Goal: Information Seeking & Learning: Learn about a topic

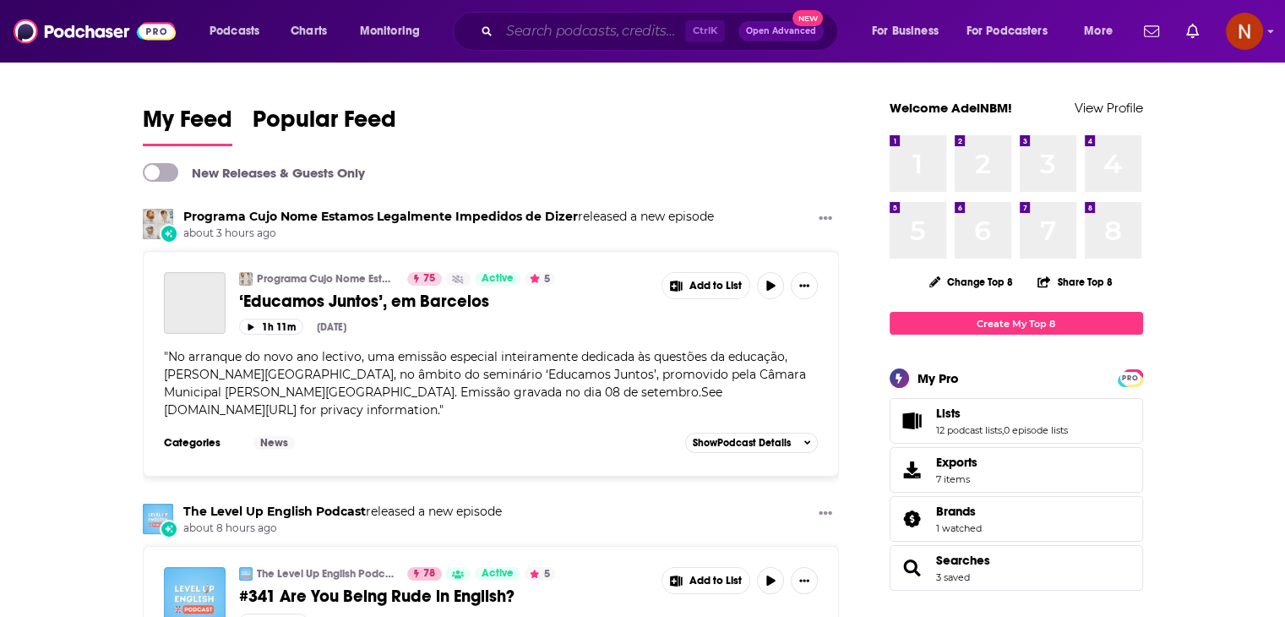
click at [545, 37] on input "Search podcasts, credits, & more..." at bounding box center [592, 31] width 186 height 27
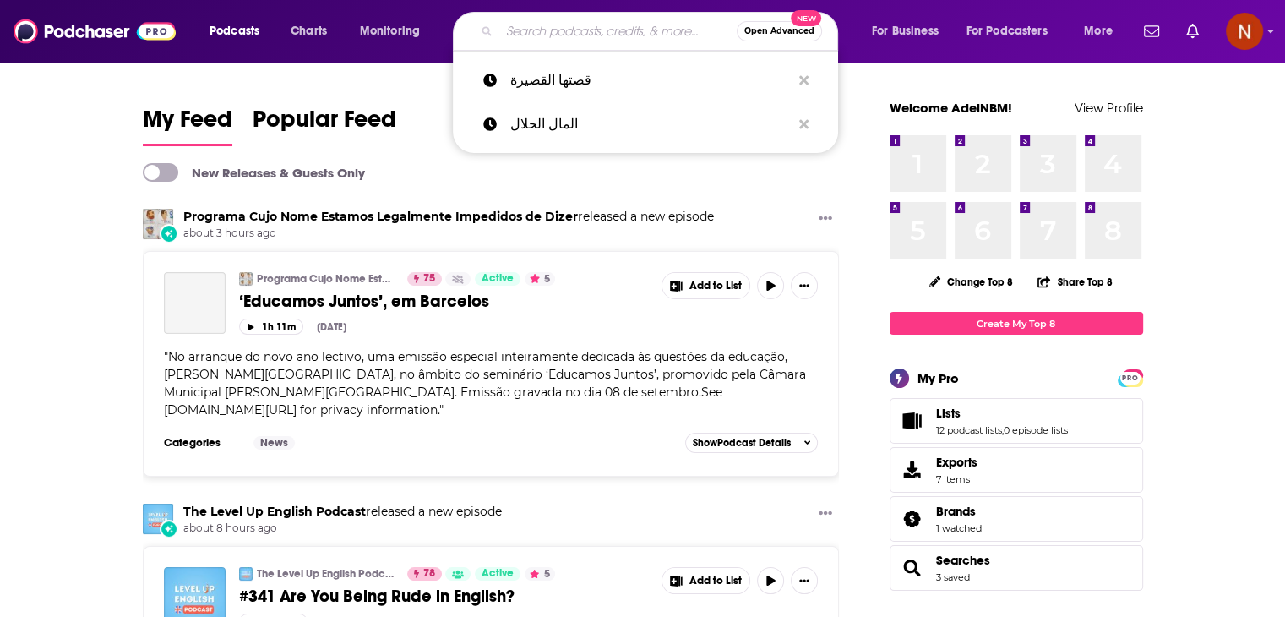
click at [232, 18] on button "Podcasts" at bounding box center [240, 31] width 84 height 27
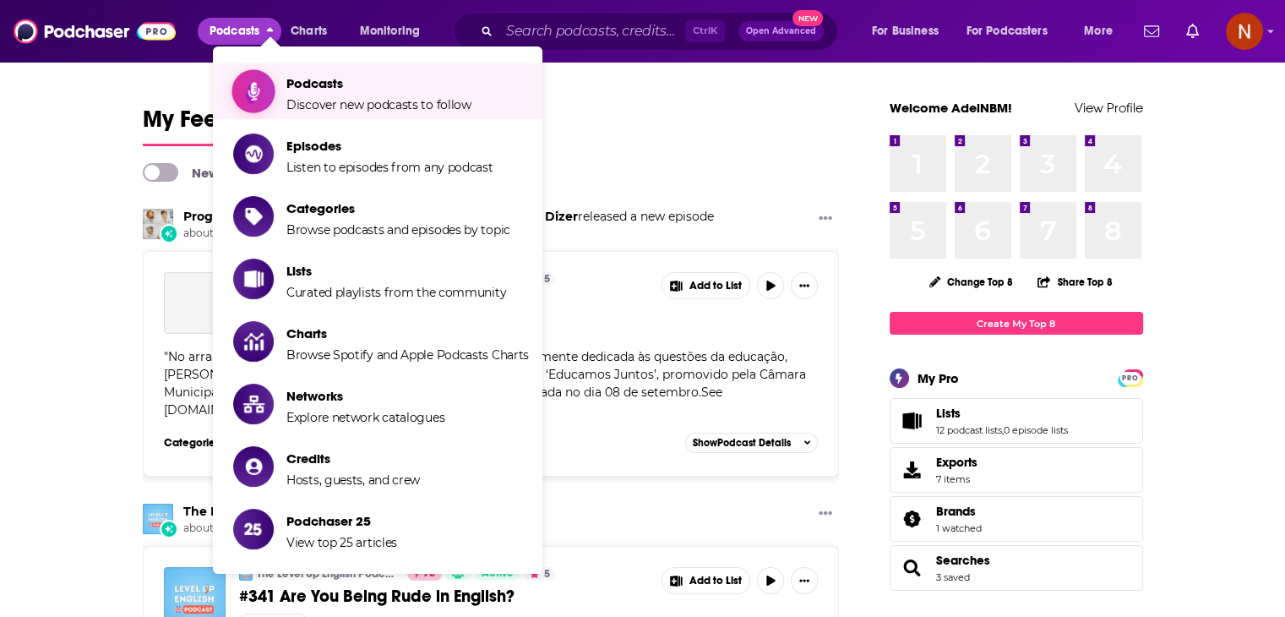
click at [298, 81] on span "Podcasts" at bounding box center [378, 83] width 185 height 16
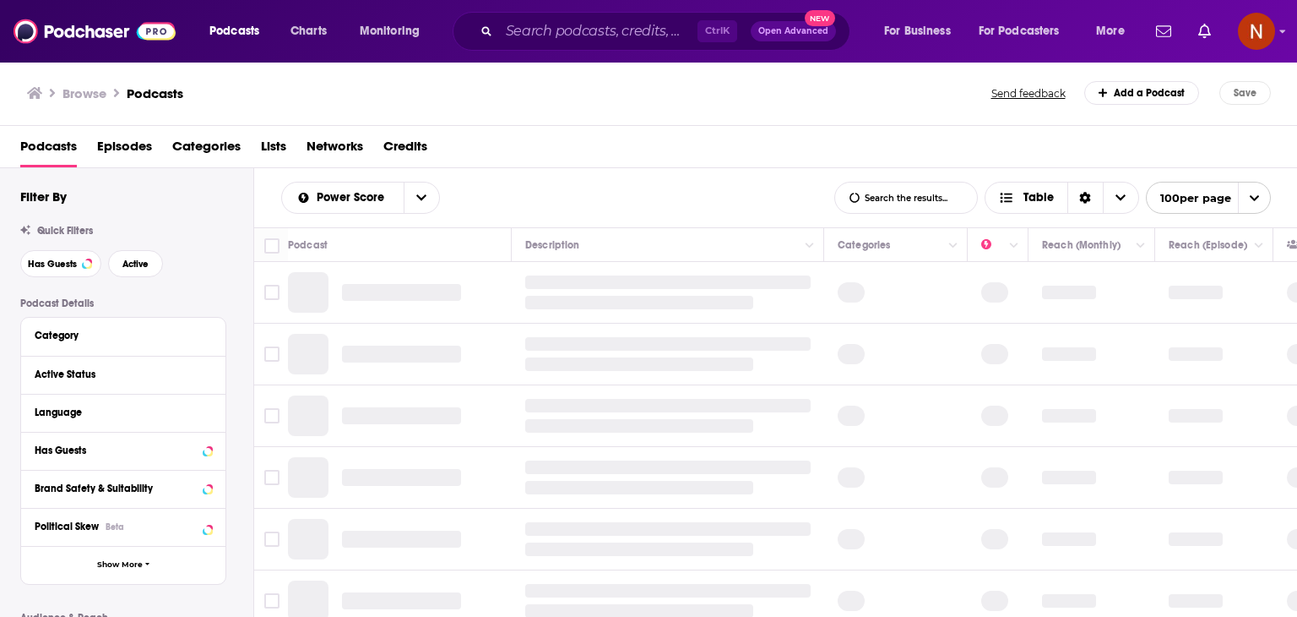
click at [160, 340] on div "Category" at bounding box center [118, 335] width 166 height 12
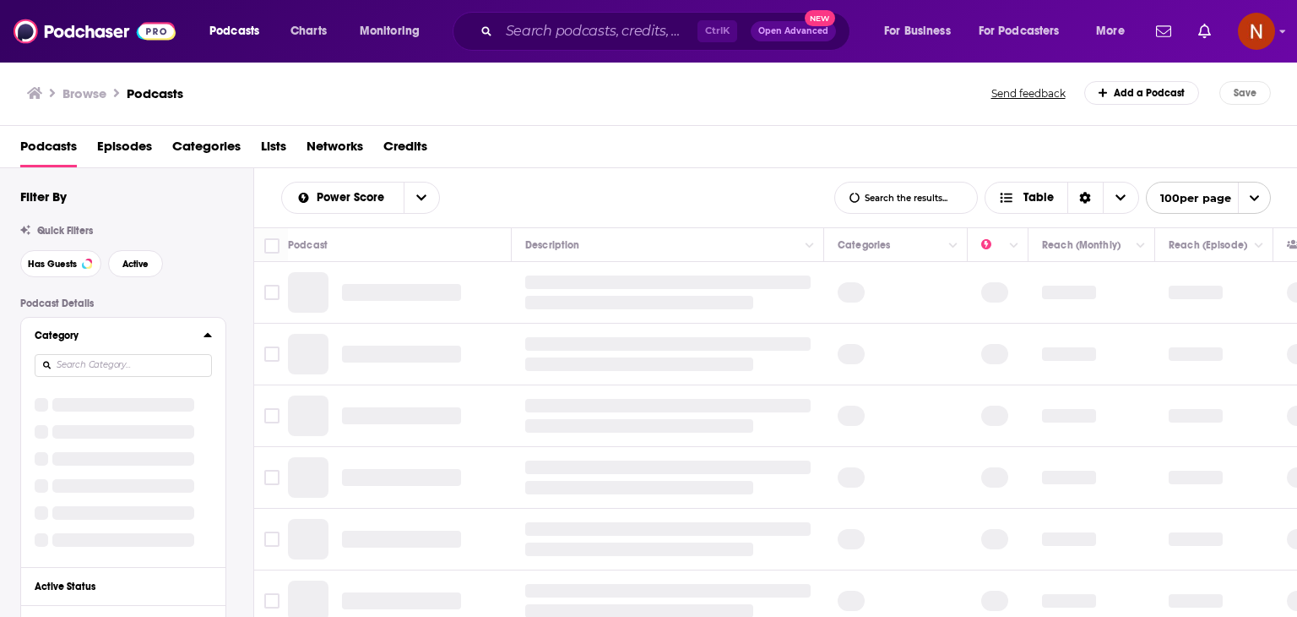
scroll to position [88, 0]
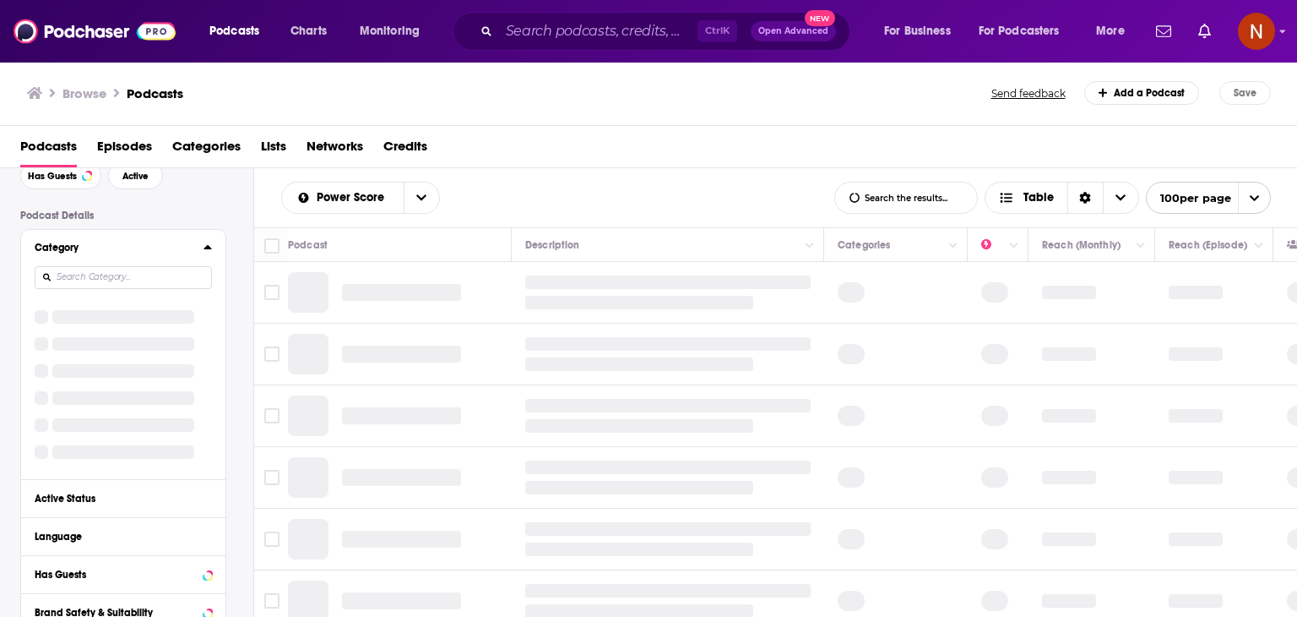
click at [157, 276] on div "Filter By Quick Filters Has Guests Active Podcast Details Category Active Statu…" at bounding box center [136, 575] width 233 height 948
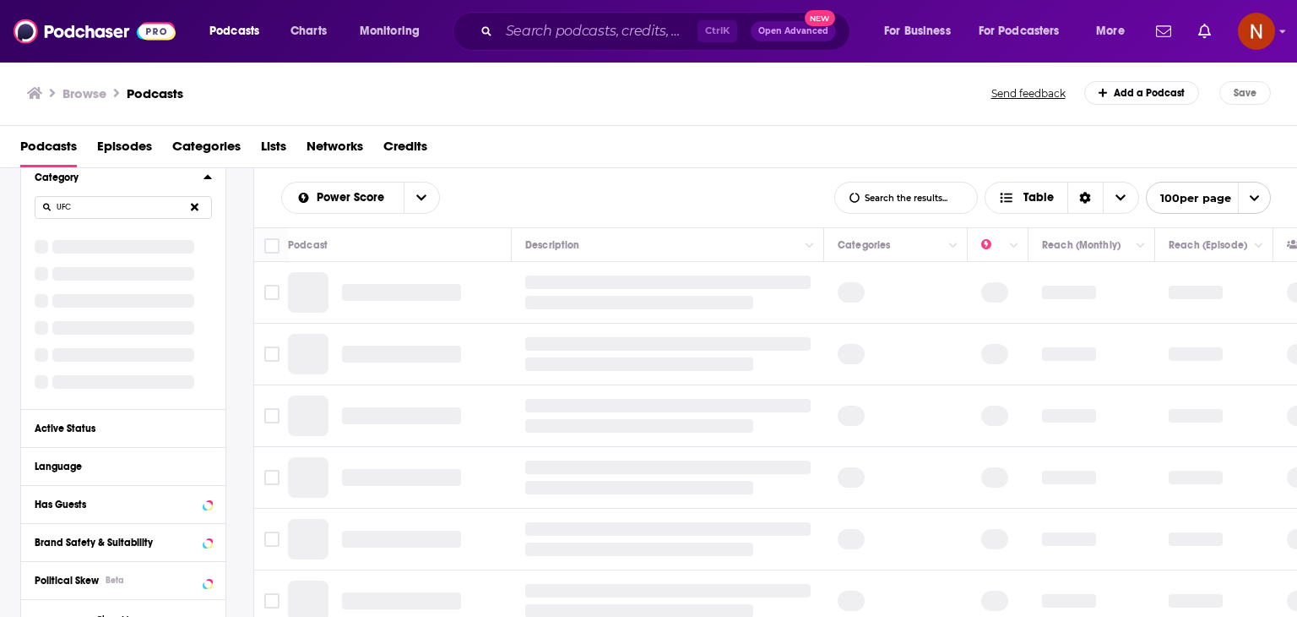
scroll to position [159, 0]
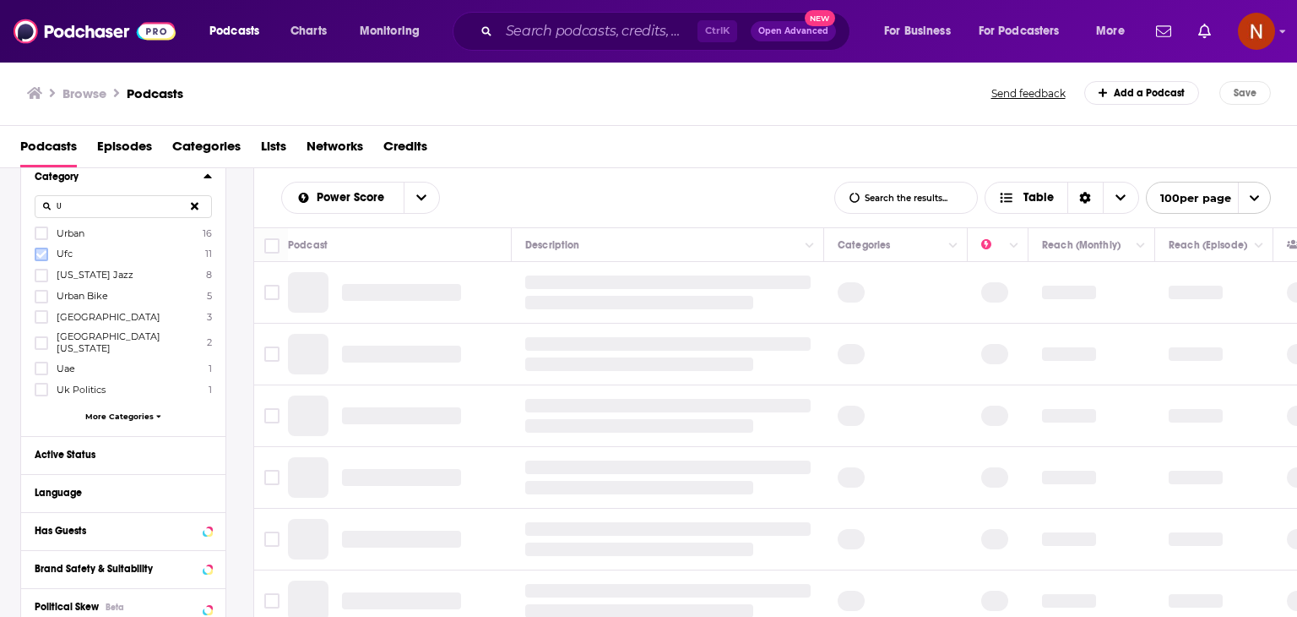
click at [39, 255] on icon at bounding box center [41, 254] width 10 height 8
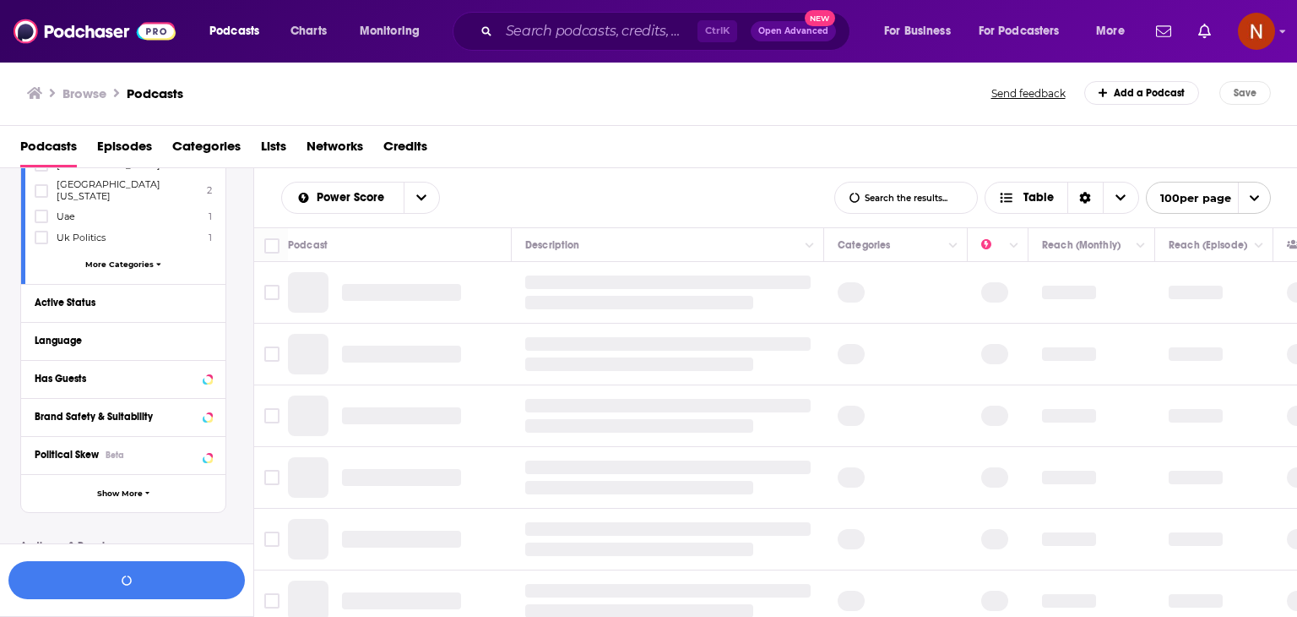
scroll to position [311, 0]
click at [164, 334] on div "Language" at bounding box center [114, 340] width 158 height 12
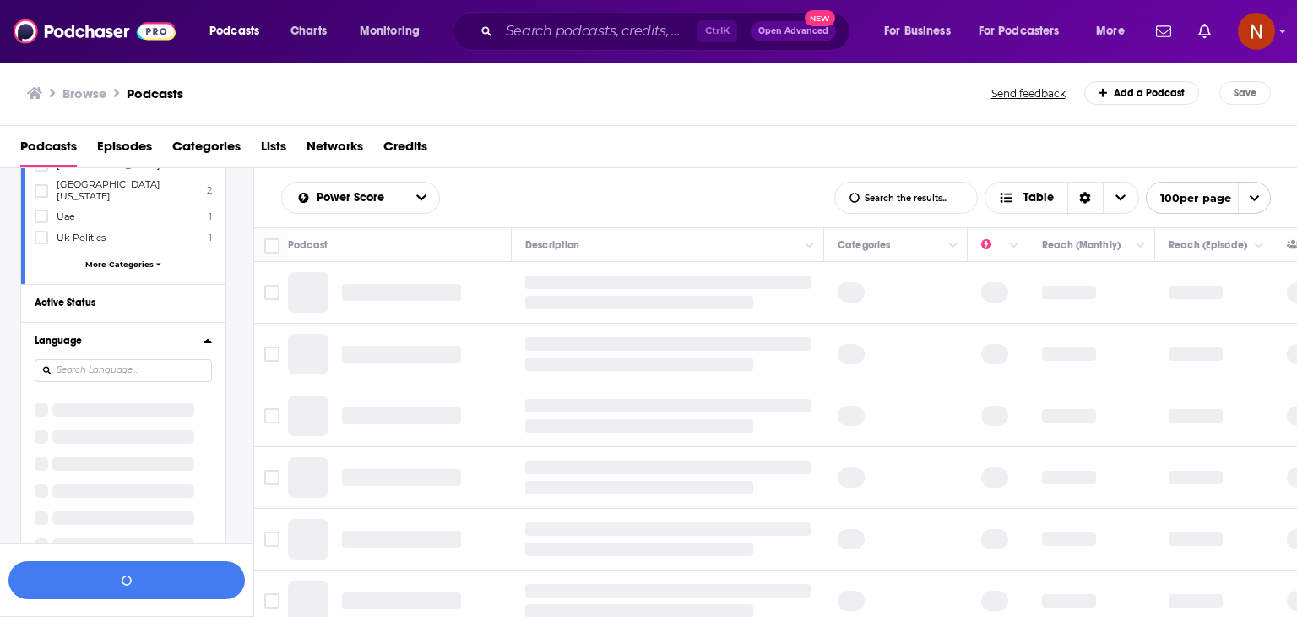
click at [146, 366] on input at bounding box center [123, 370] width 177 height 23
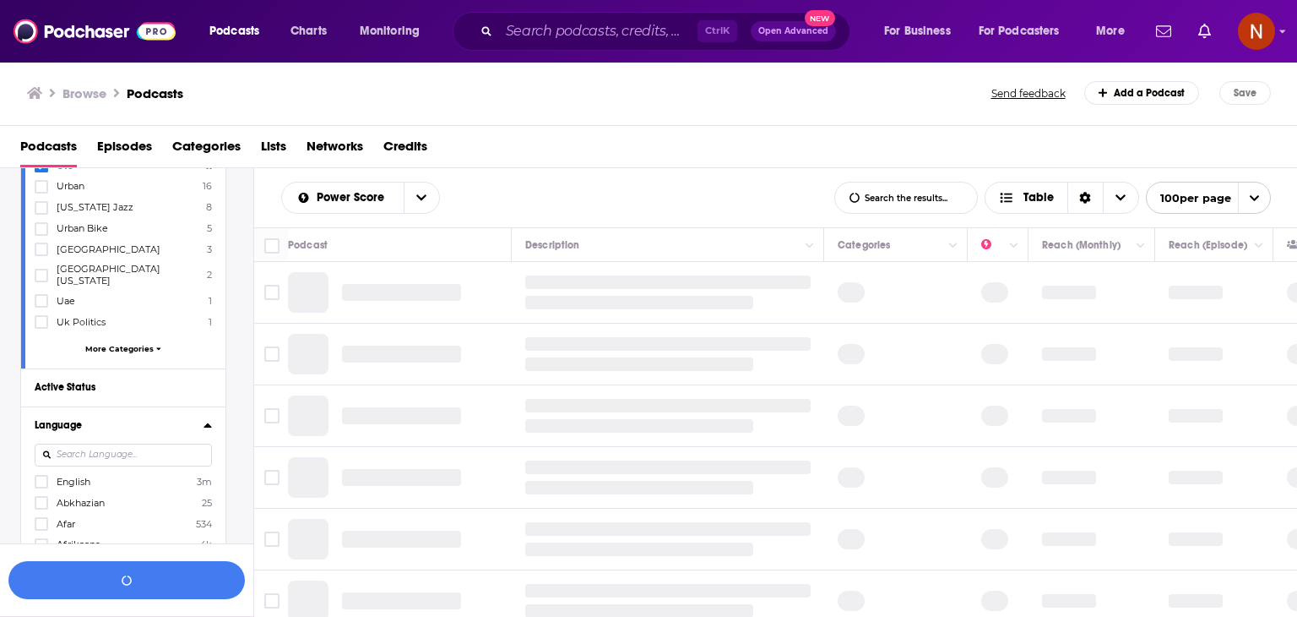
scroll to position [330, 0]
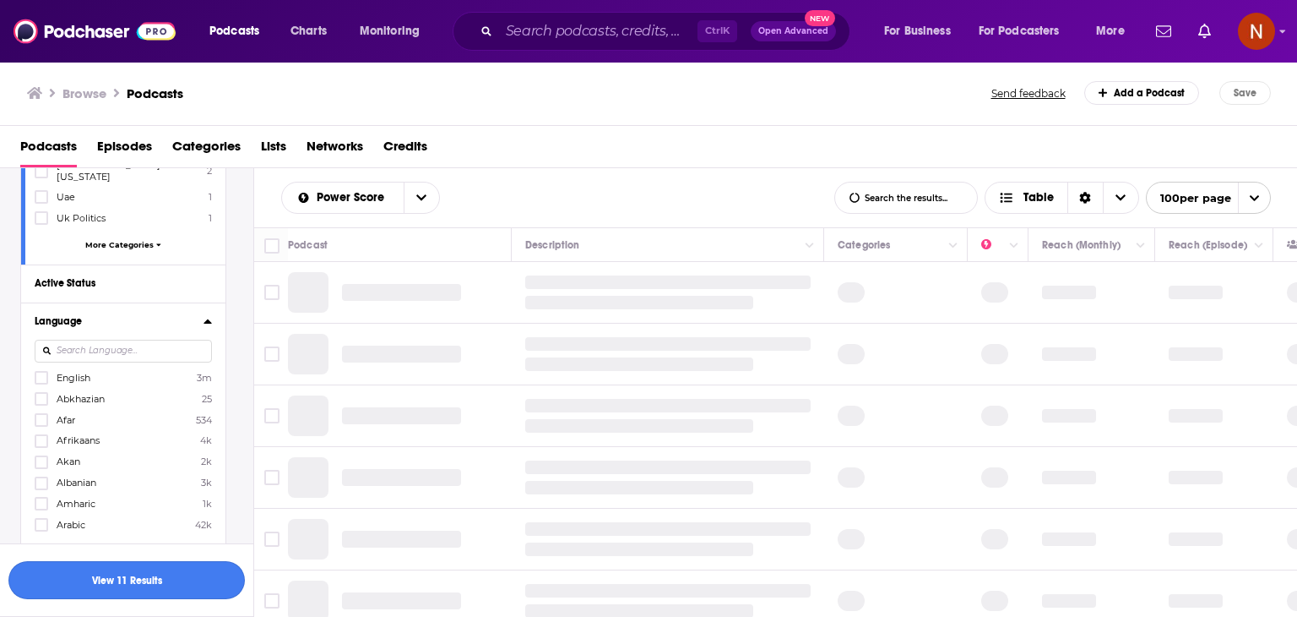
click at [135, 576] on button "View 11 Results" at bounding box center [126, 580] width 237 height 38
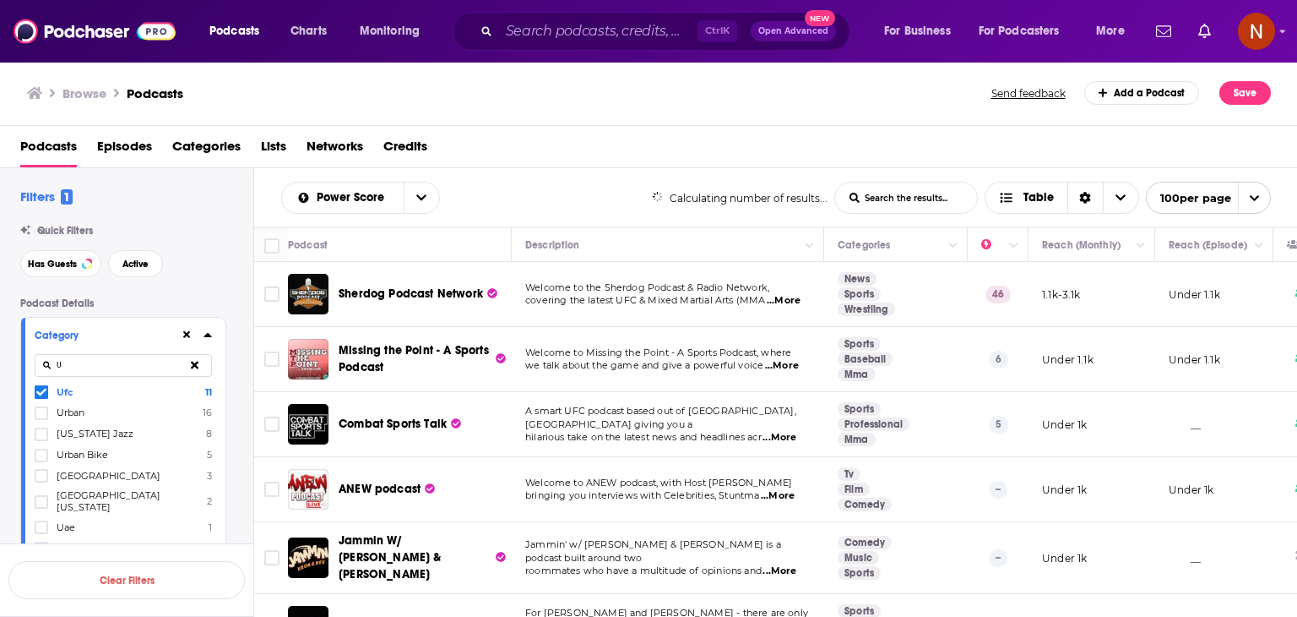
click at [91, 368] on input "U" at bounding box center [123, 365] width 177 height 23
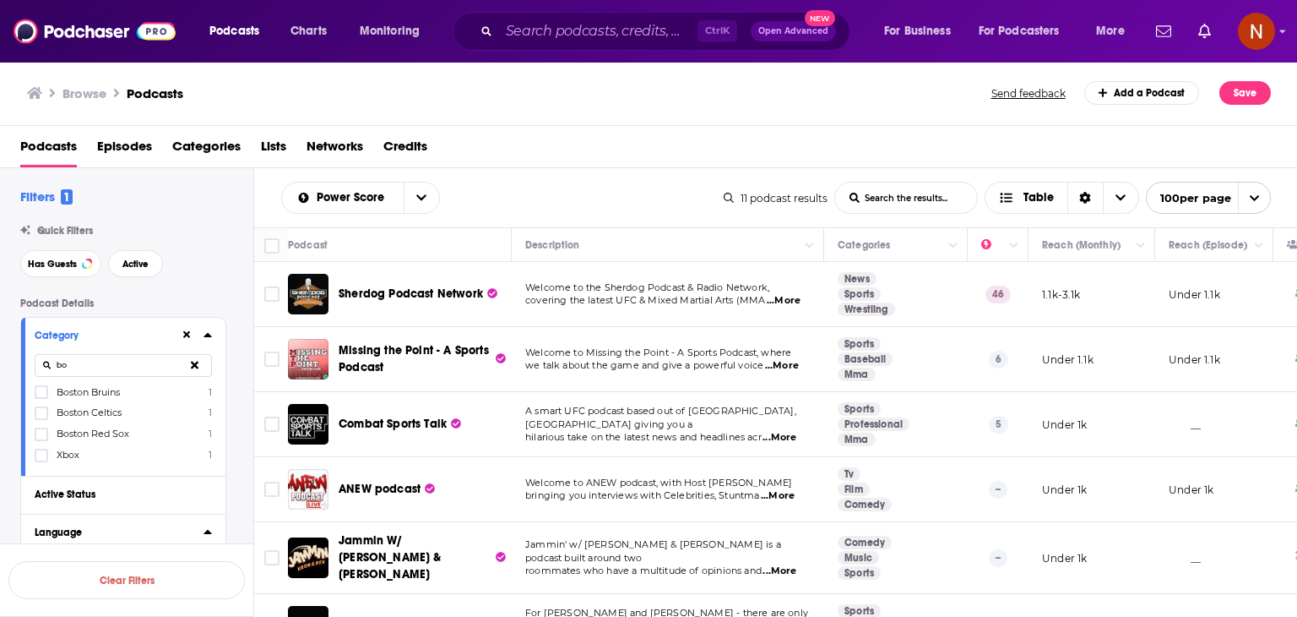
type input "box"
type input "figh"
click at [41, 394] on icon at bounding box center [41, 393] width 10 height 8
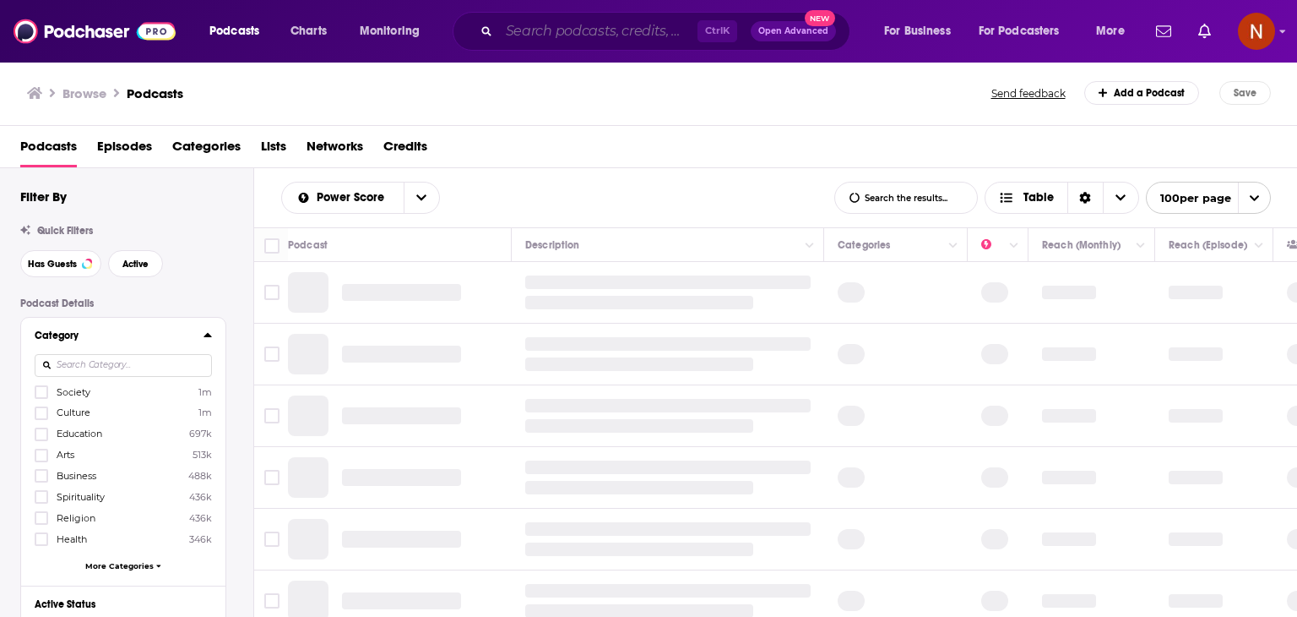
click at [543, 35] on input "Search podcasts, credits, & more..." at bounding box center [598, 31] width 198 height 27
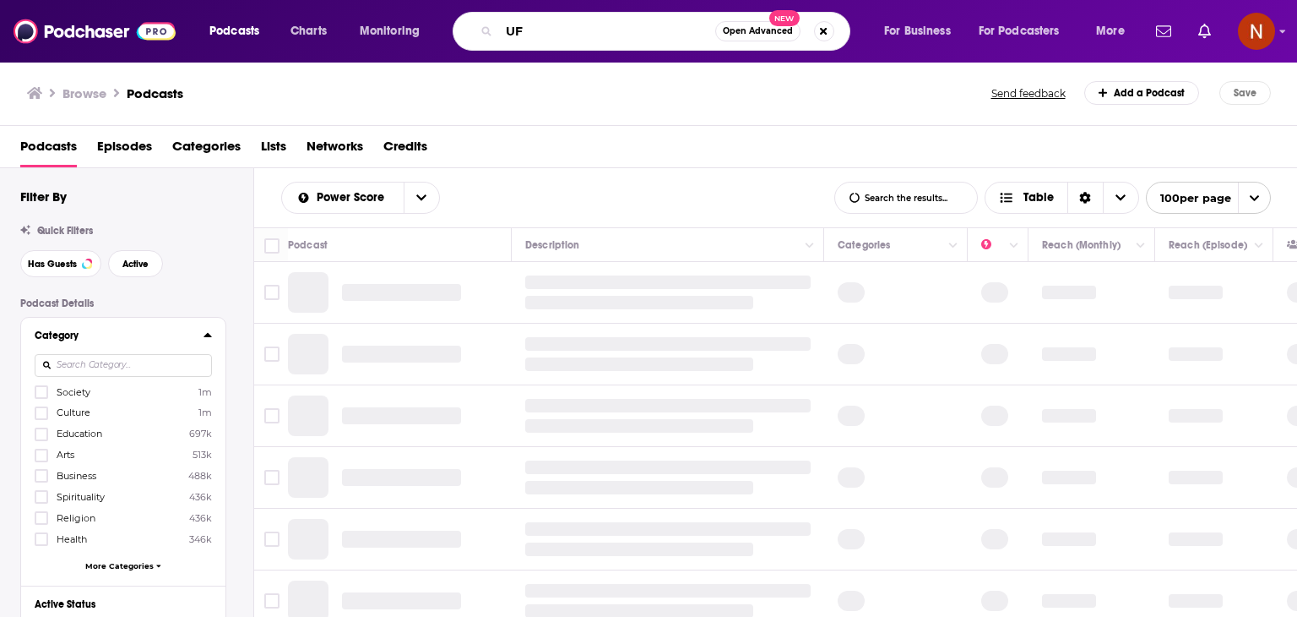
type input "UFC"
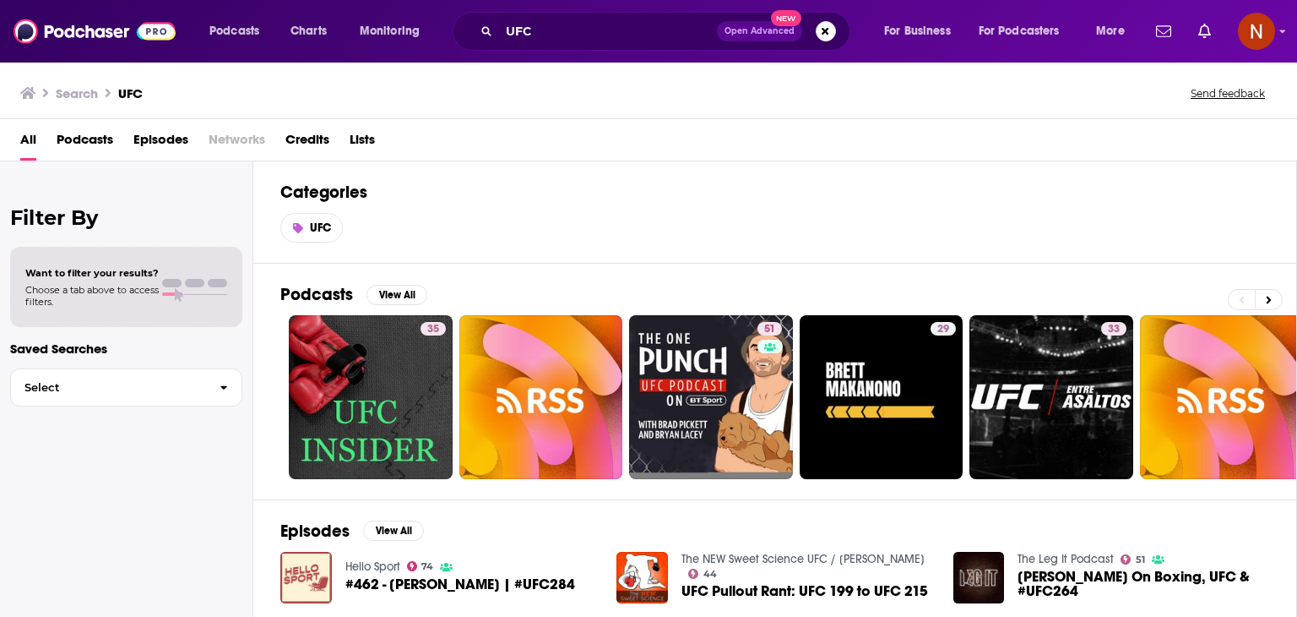
click at [92, 160] on span "Podcasts" at bounding box center [85, 143] width 57 height 35
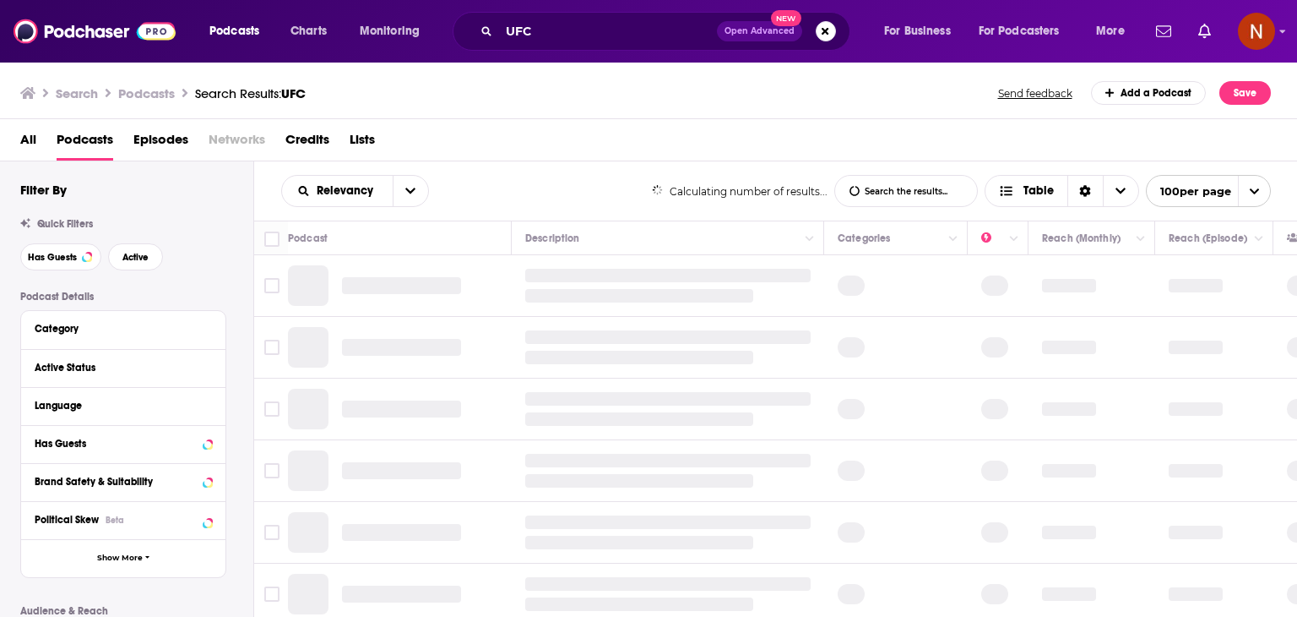
click at [99, 317] on div "Category" at bounding box center [123, 330] width 204 height 38
click at [84, 330] on div "Category" at bounding box center [114, 329] width 158 height 12
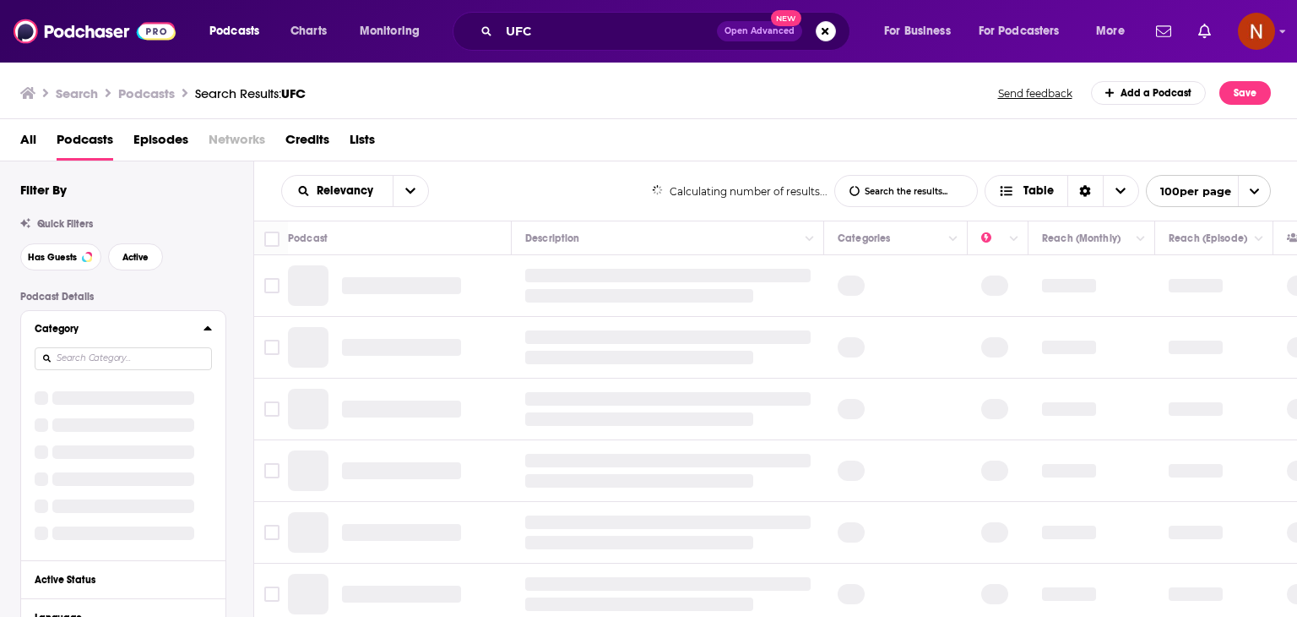
click at [138, 362] on input at bounding box center [123, 358] width 177 height 23
type input "mixed"
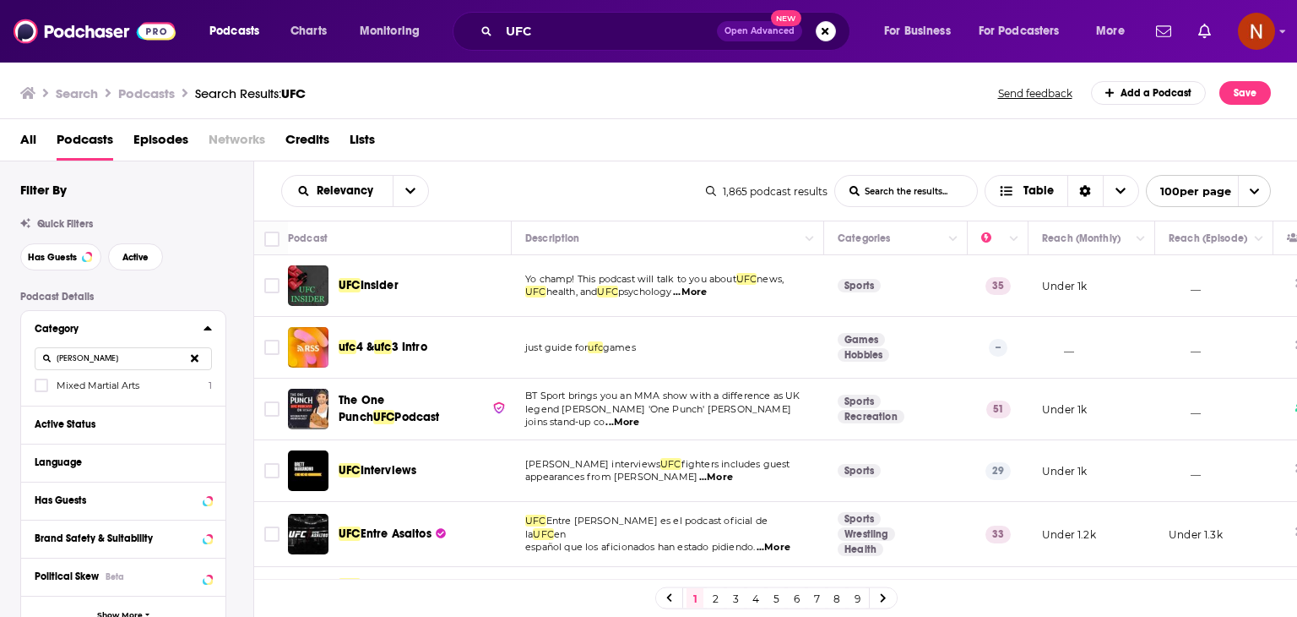
type input "martial"
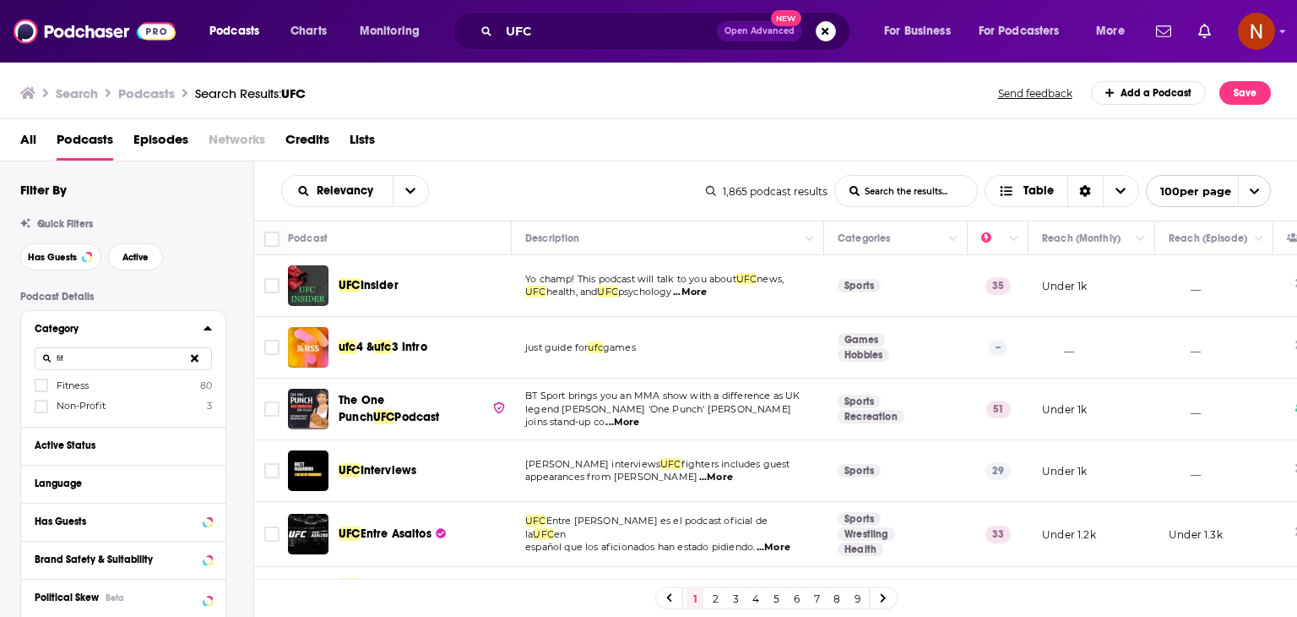
type input "fit"
click at [47, 393] on div "Fitness 80 Non-Profit 3" at bounding box center [123, 395] width 177 height 35
click at [44, 389] on icon at bounding box center [41, 385] width 10 height 10
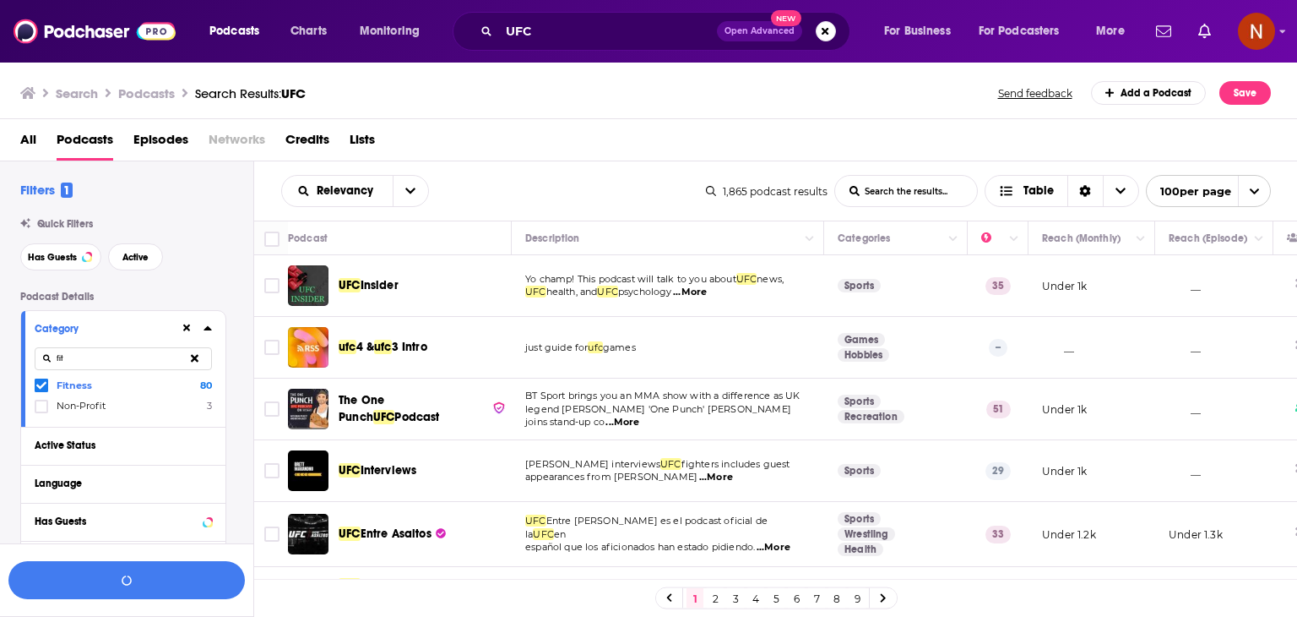
click at [116, 360] on input "fit" at bounding box center [123, 358] width 177 height 23
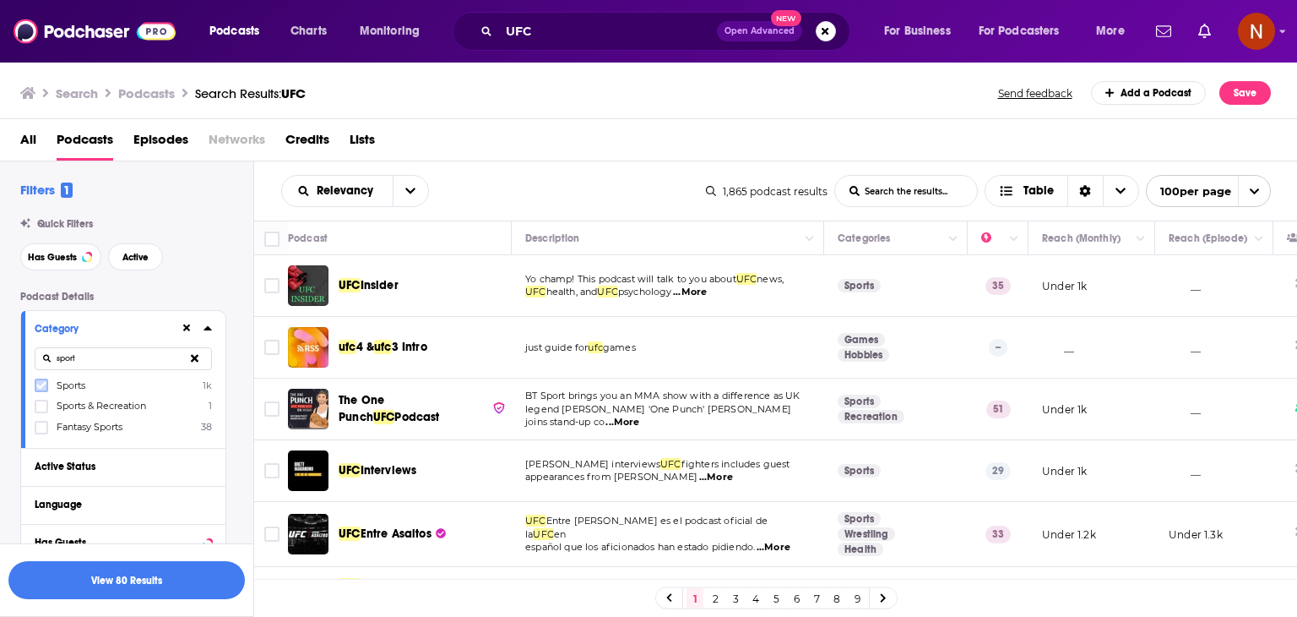
type input "sport"
click at [44, 386] on icon at bounding box center [41, 385] width 10 height 10
click at [120, 359] on input "sport" at bounding box center [123, 358] width 177 height 23
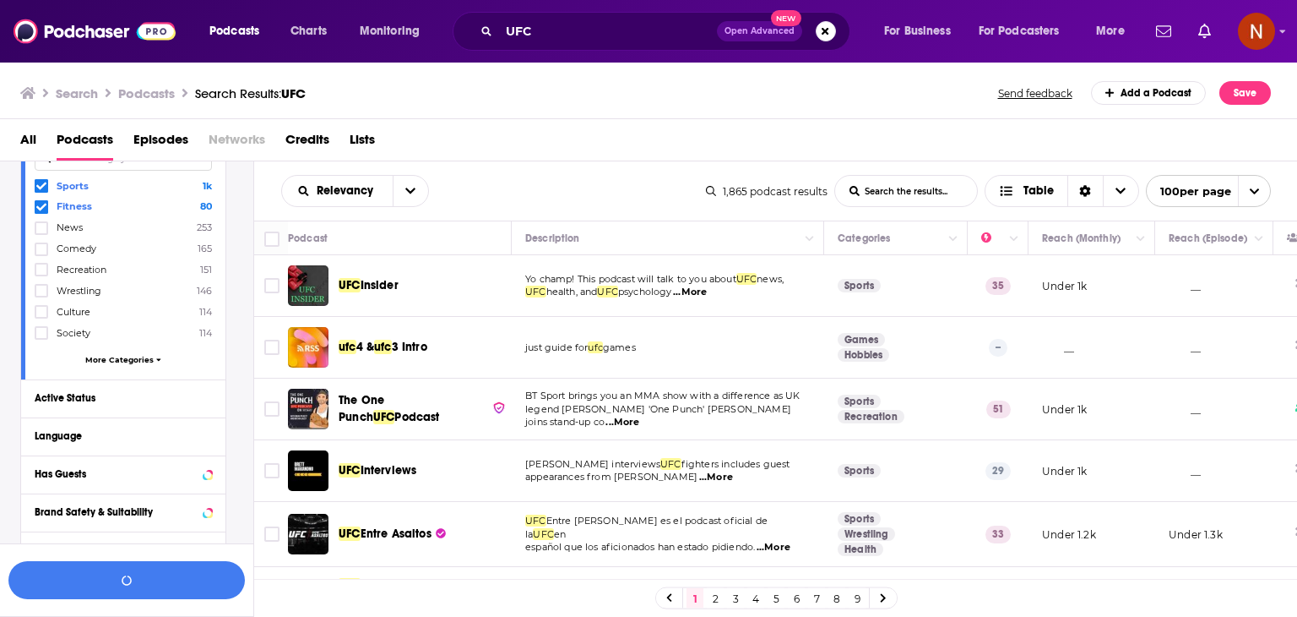
scroll to position [71, 0]
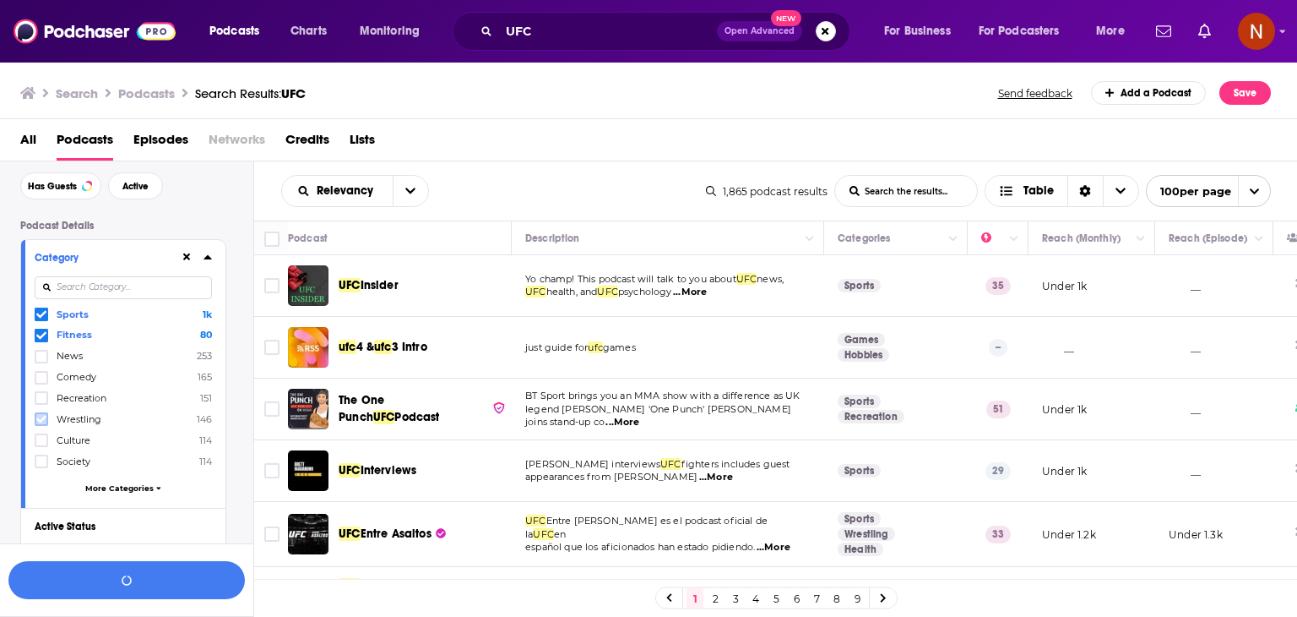
click at [44, 422] on icon at bounding box center [41, 419] width 10 height 10
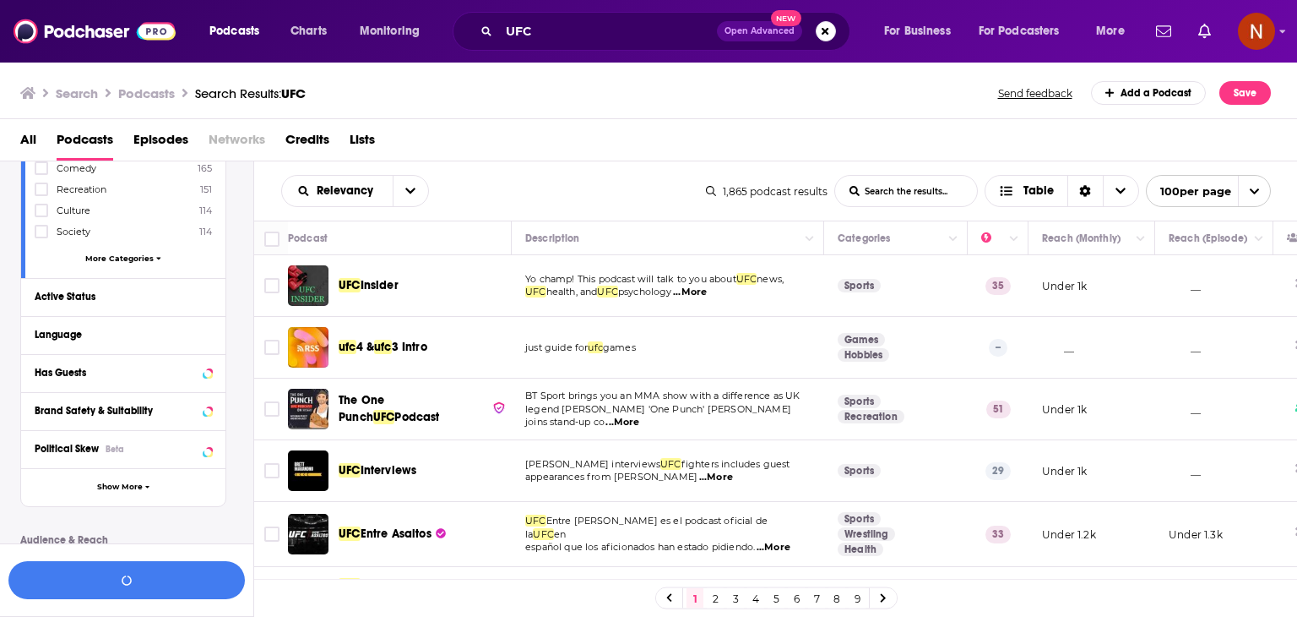
scroll to position [307, 0]
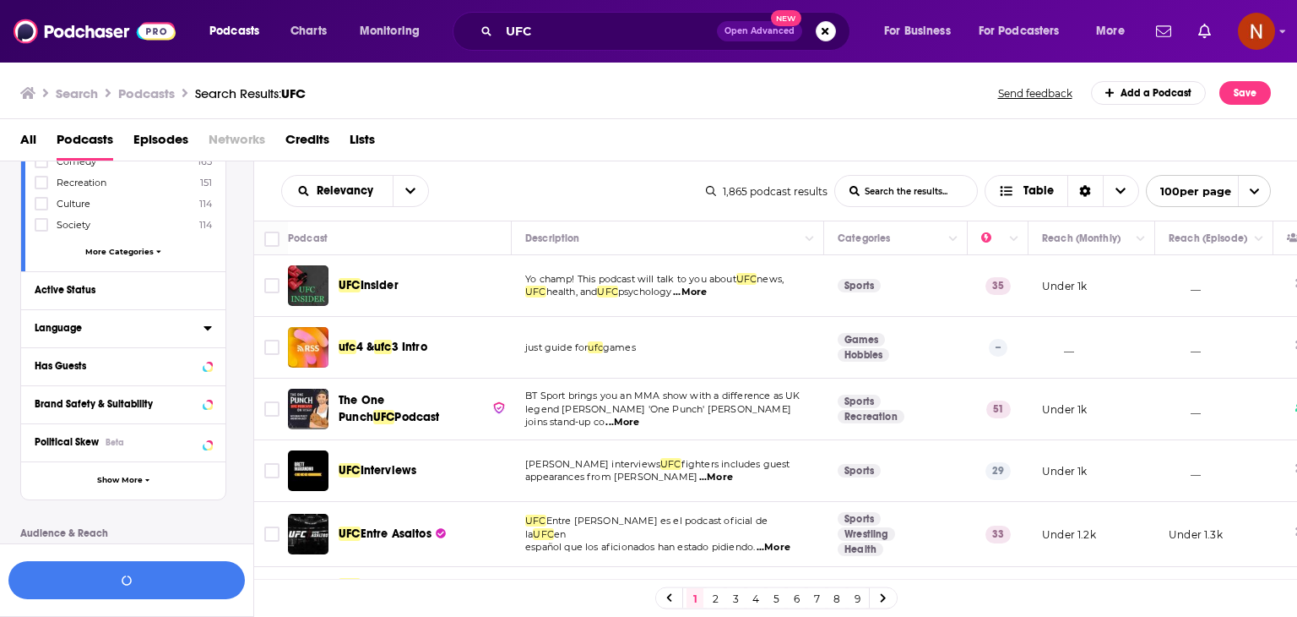
click at [207, 327] on icon at bounding box center [208, 328] width 8 height 4
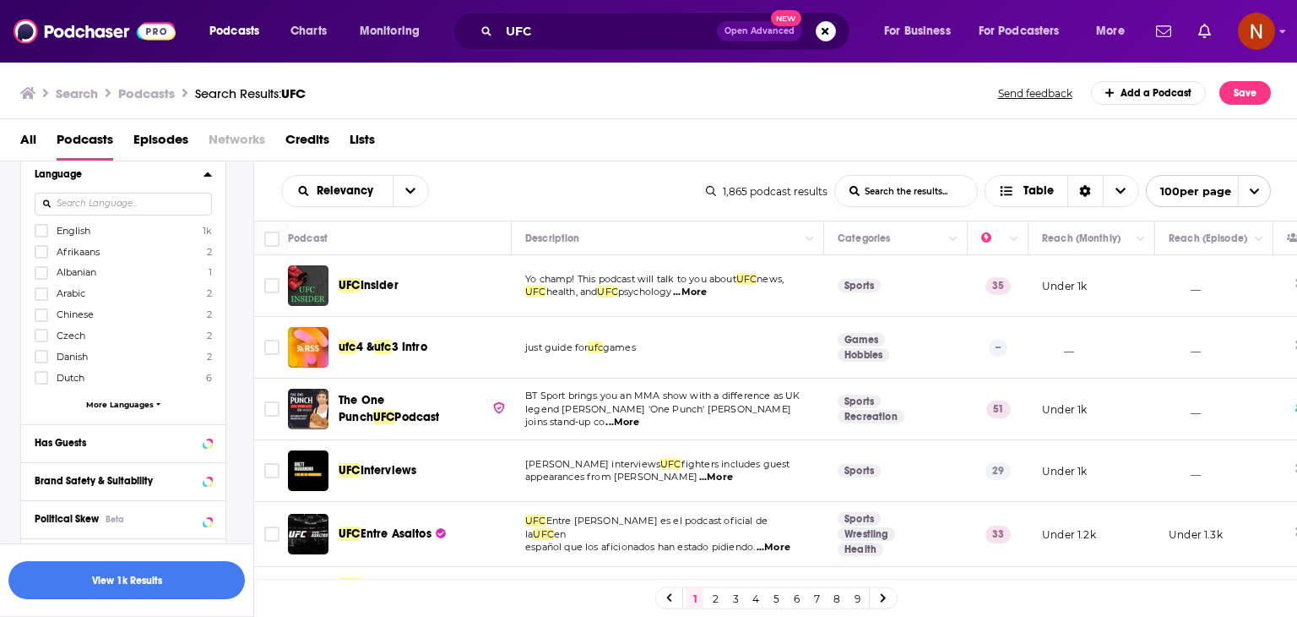
scroll to position [472, 0]
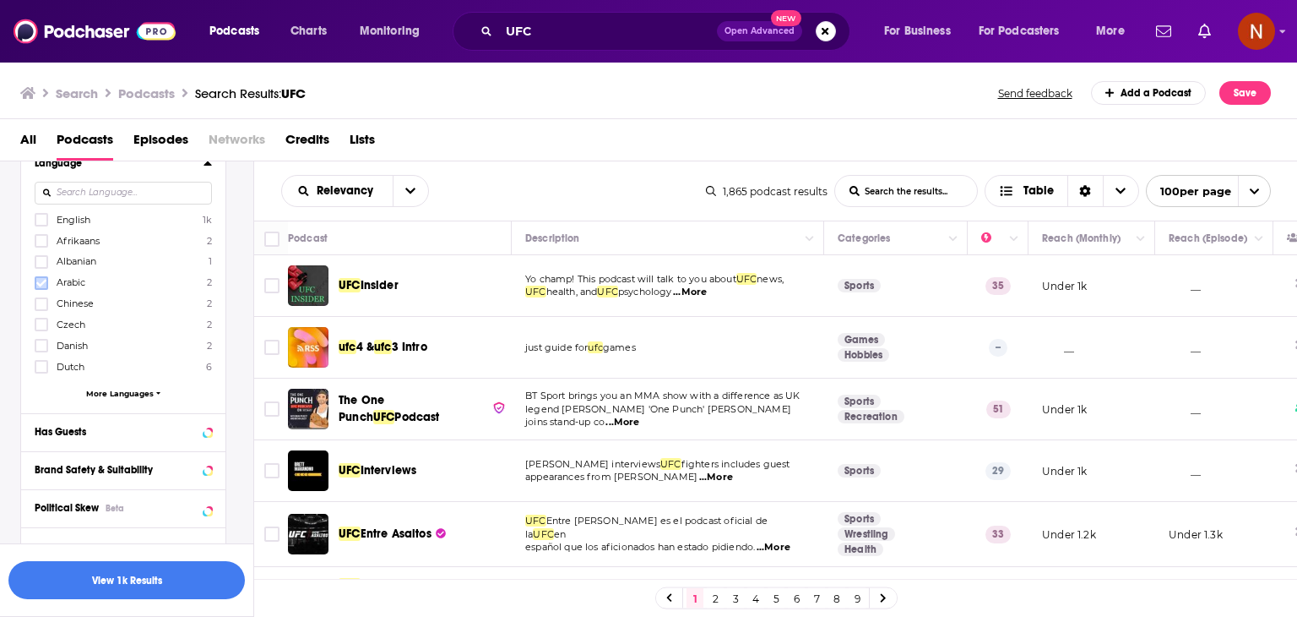
click at [45, 286] on icon at bounding box center [41, 283] width 10 height 10
click at [42, 240] on icon at bounding box center [41, 241] width 10 height 10
click at [44, 220] on icon at bounding box center [41, 220] width 10 height 8
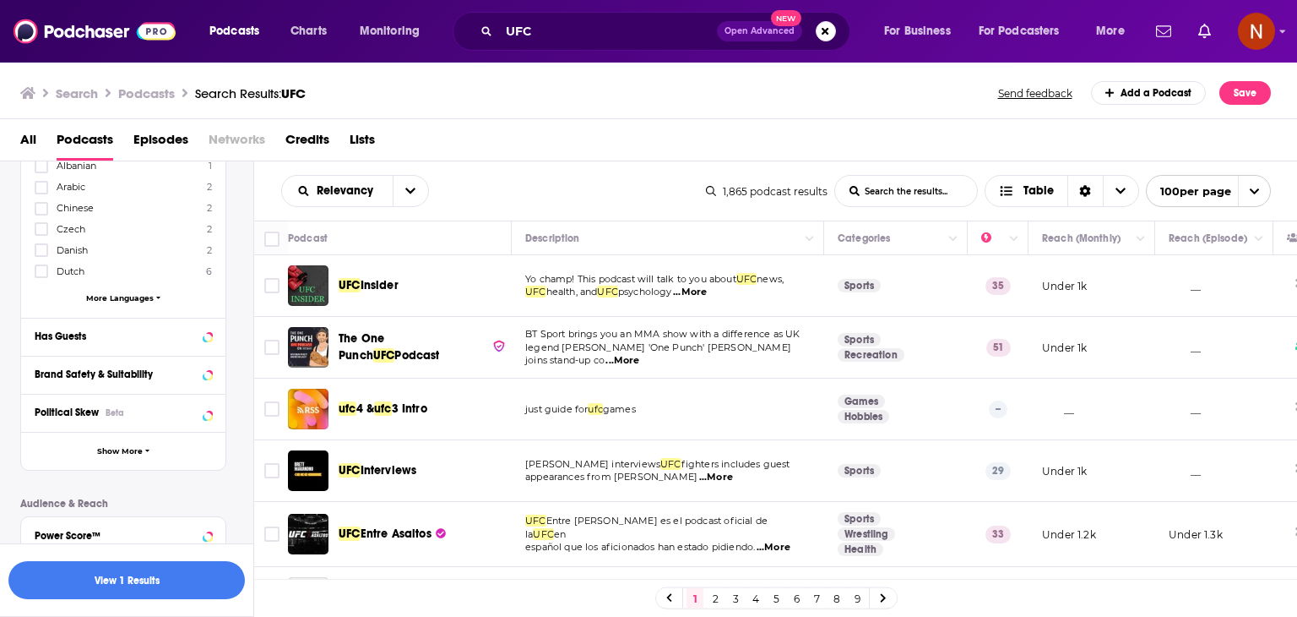
scroll to position [641, 0]
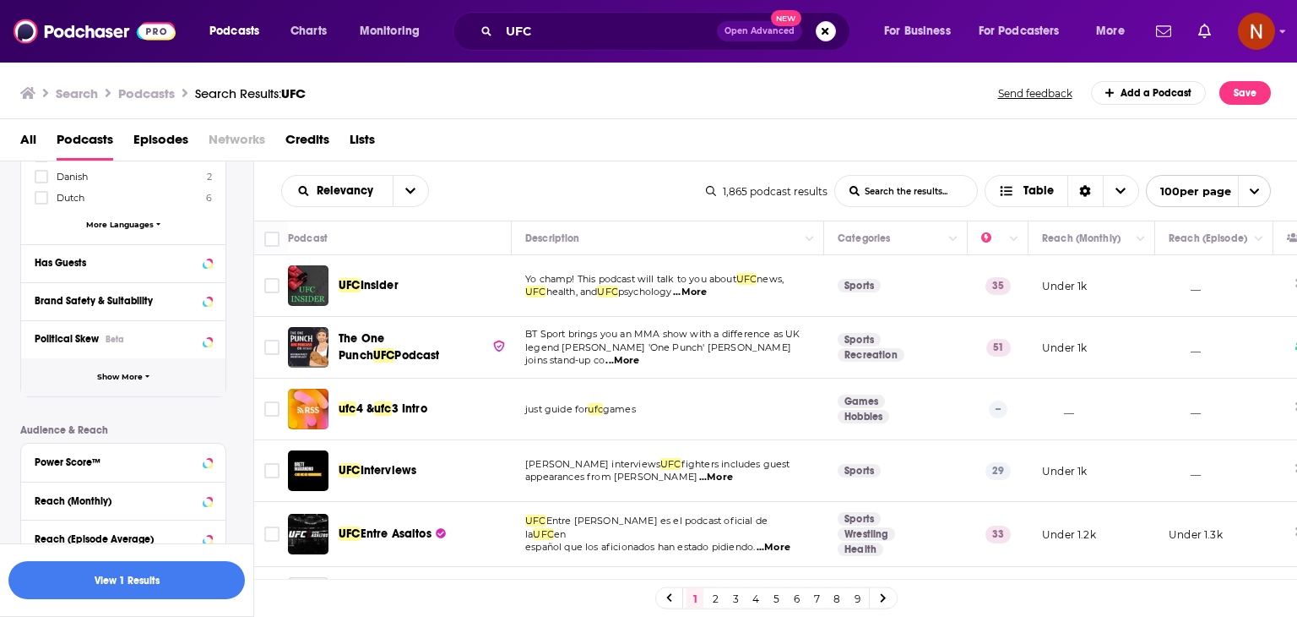
click at [129, 387] on button "Show More" at bounding box center [123, 377] width 204 height 38
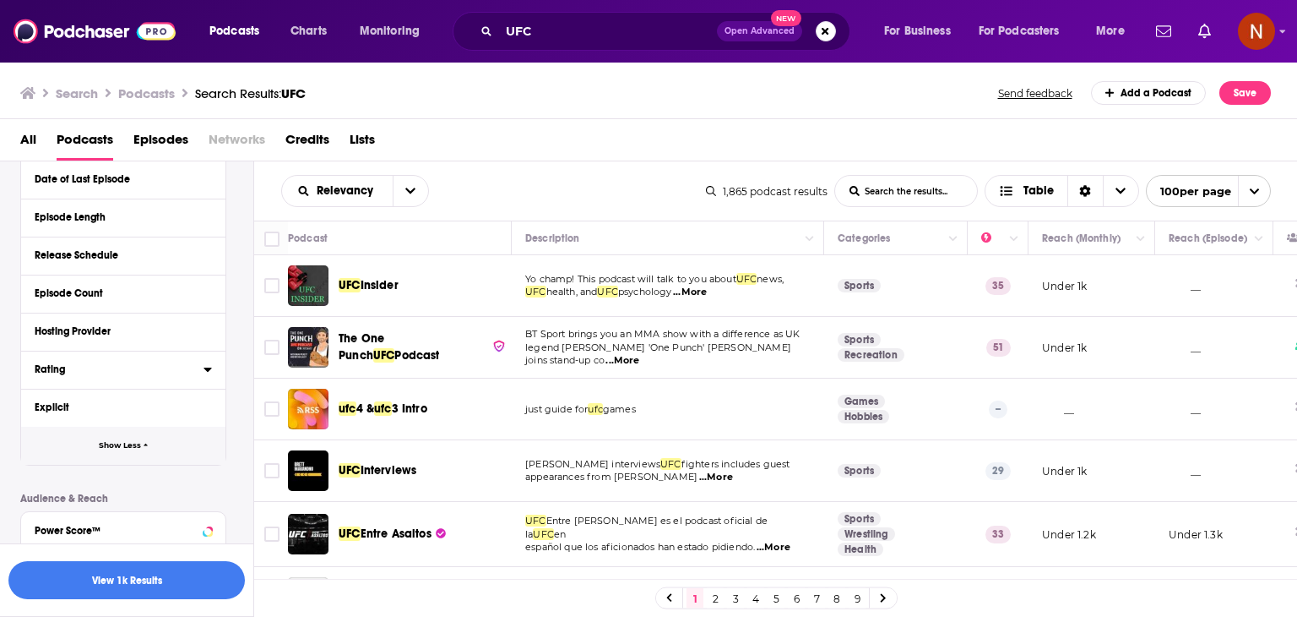
scroll to position [916, 0]
click at [128, 336] on div "Hosting Provider" at bounding box center [114, 330] width 158 height 12
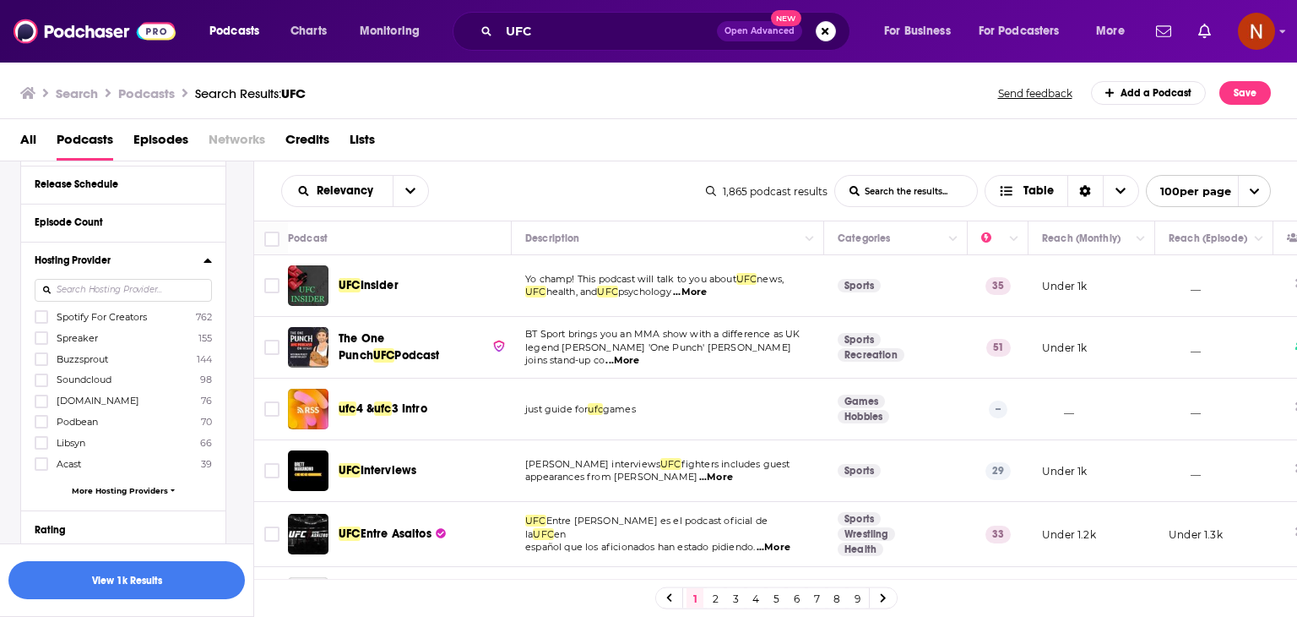
scroll to position [987, 0]
click at [40, 340] on icon at bounding box center [41, 338] width 10 height 8
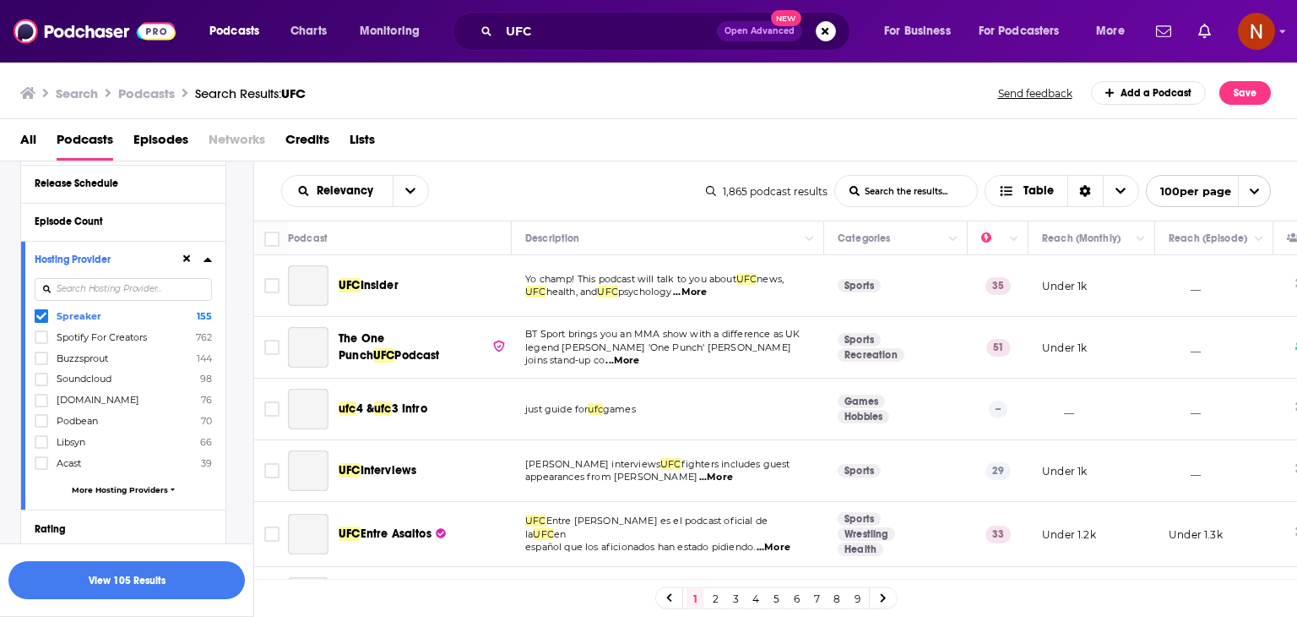
scroll to position [1054, 0]
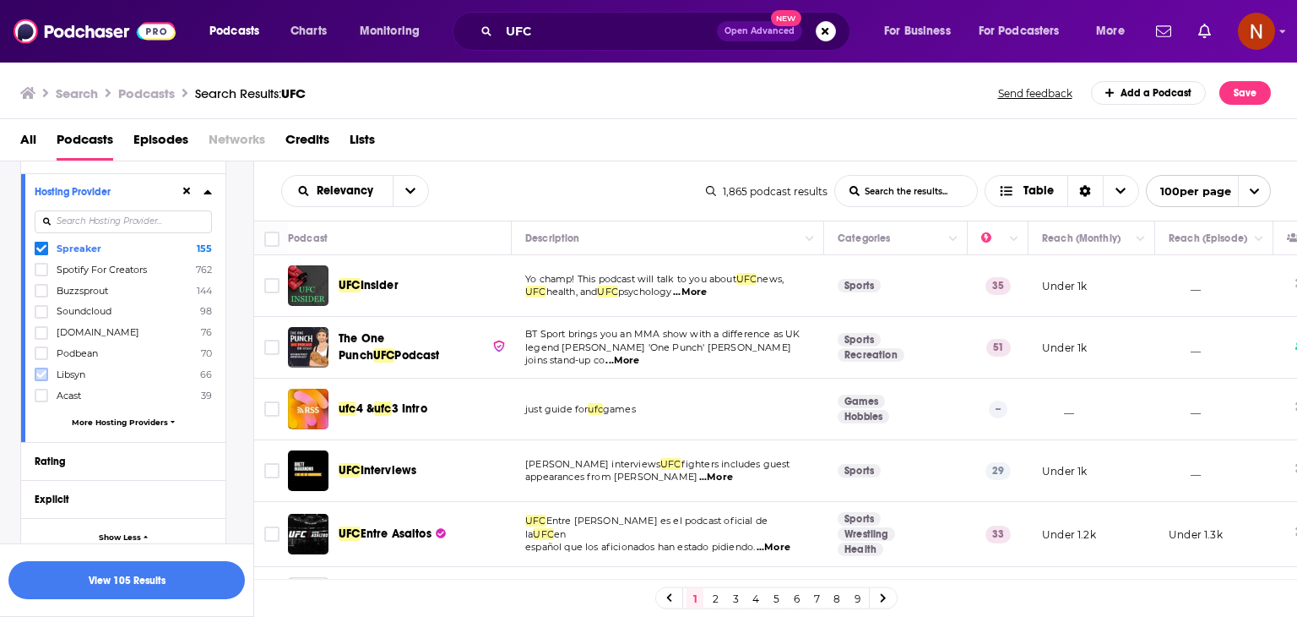
click at [41, 376] on icon at bounding box center [41, 375] width 10 height 8
click at [95, 421] on span "More Hosting Providers" at bounding box center [120, 421] width 96 height 9
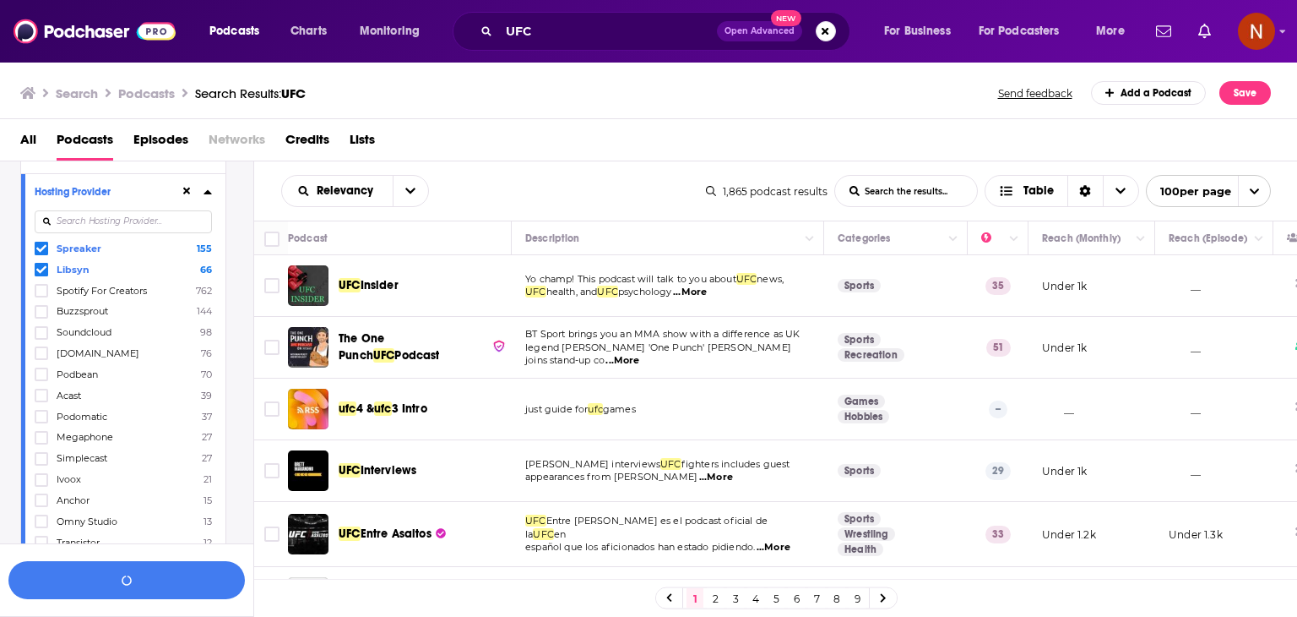
scroll to position [1078, 0]
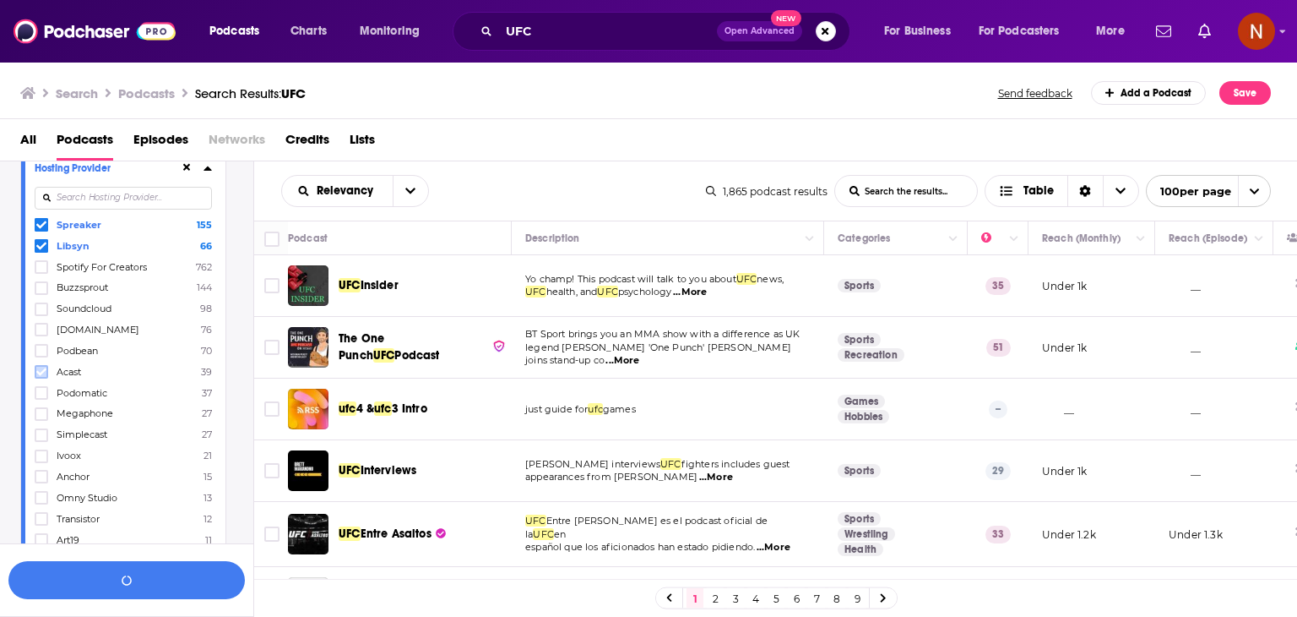
click at [42, 371] on icon at bounding box center [41, 372] width 10 height 10
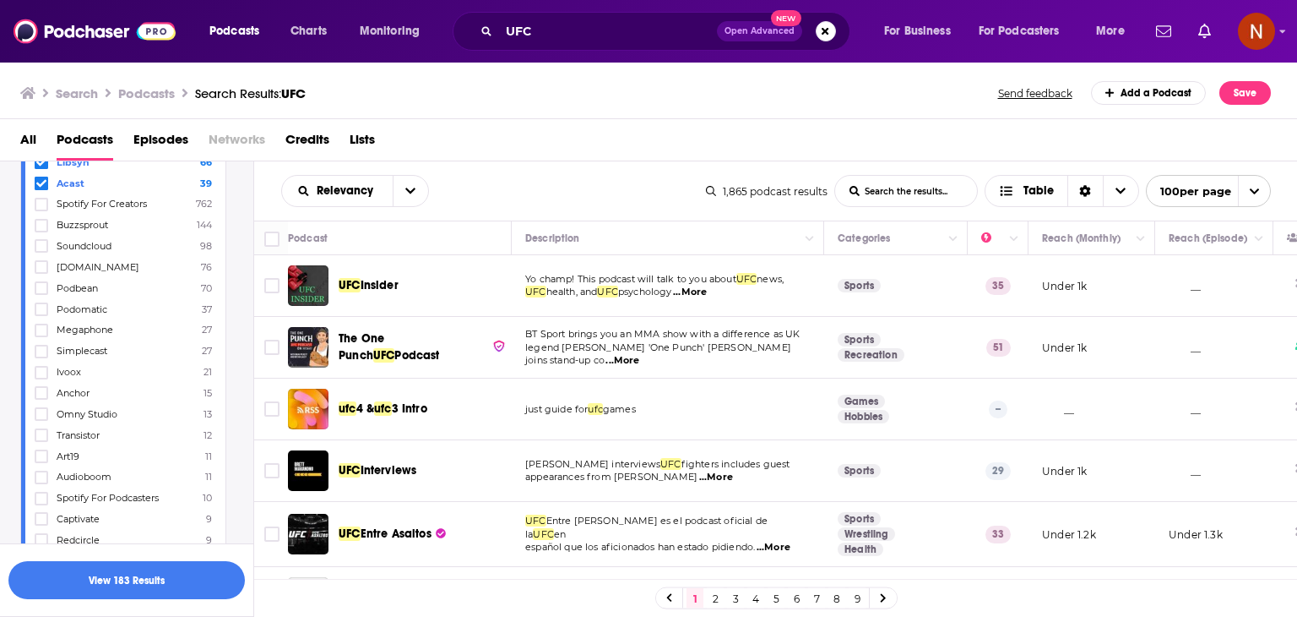
scroll to position [1154, 0]
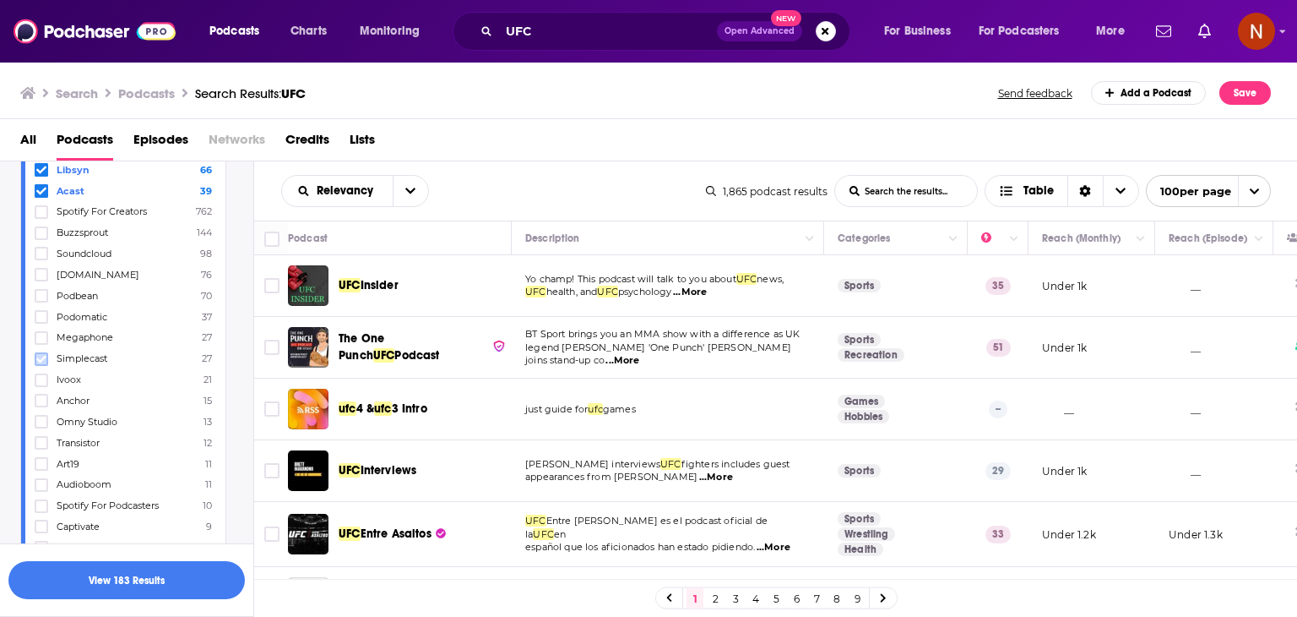
click at [46, 366] on label at bounding box center [42, 359] width 14 height 14
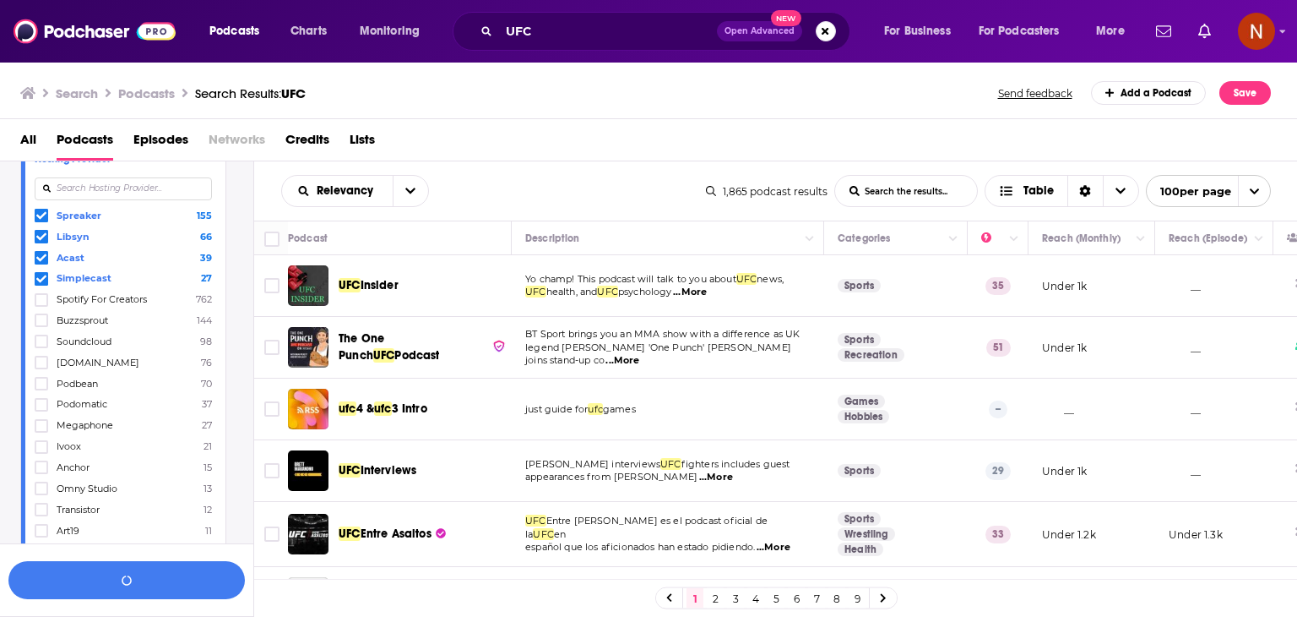
scroll to position [1086, 0]
click at [160, 578] on button "View 207 Results" at bounding box center [126, 580] width 237 height 38
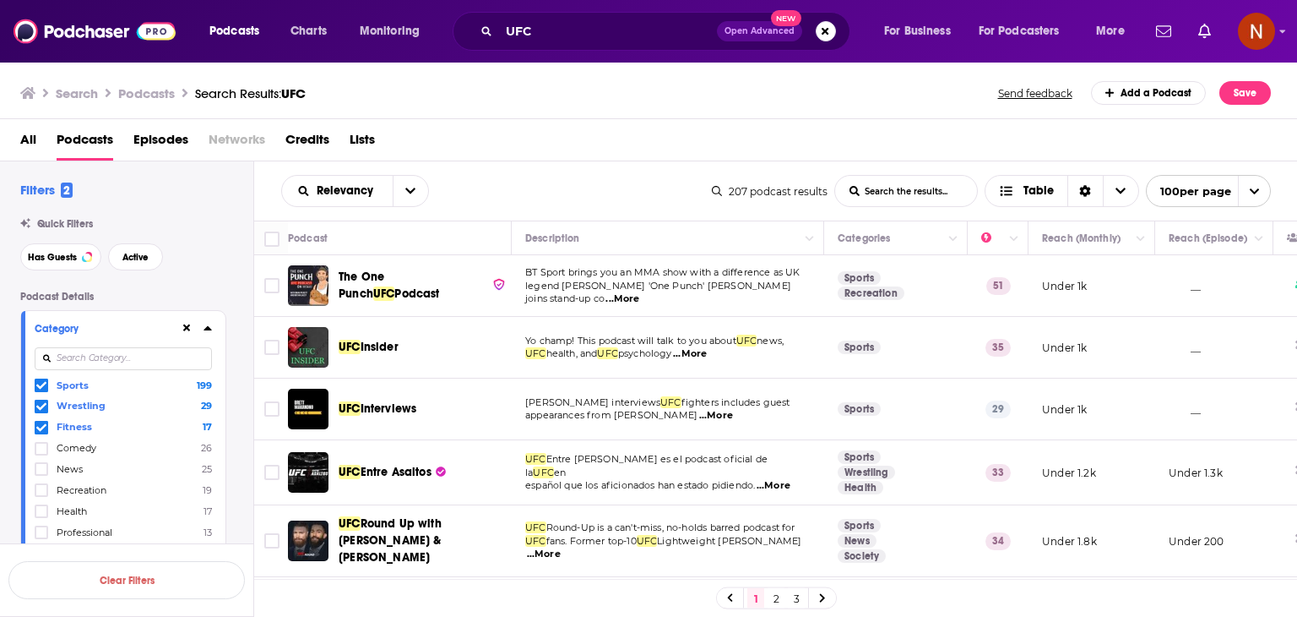
click at [90, 362] on input at bounding box center [123, 358] width 177 height 23
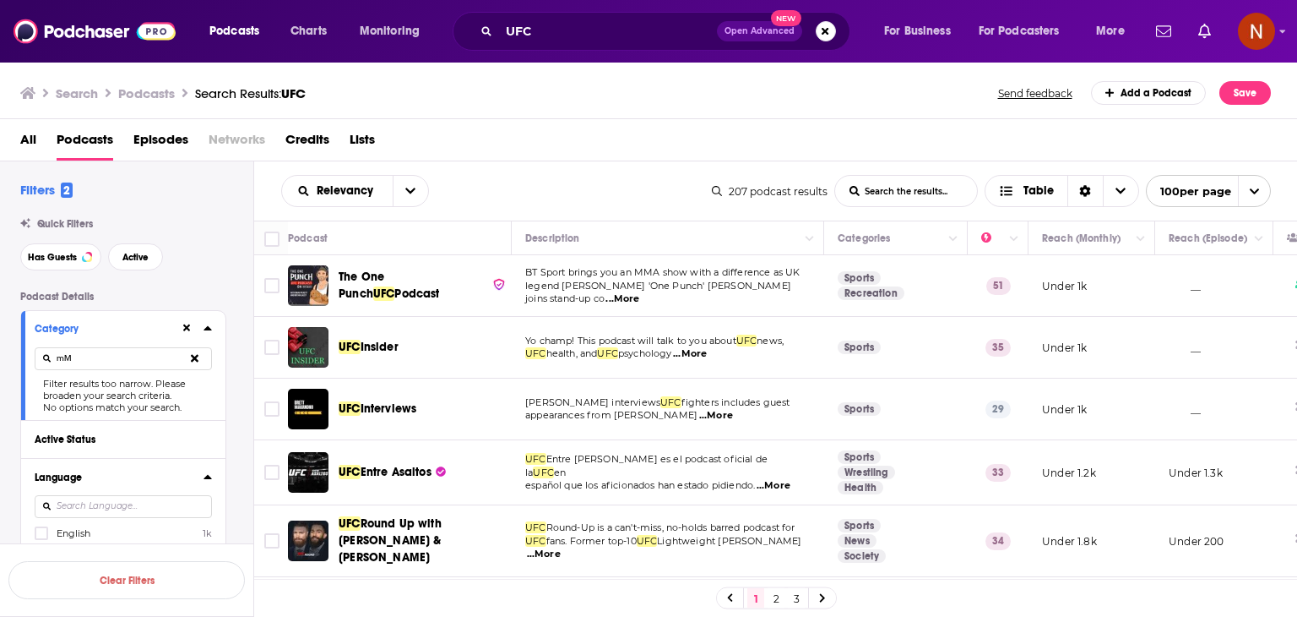
type input "m"
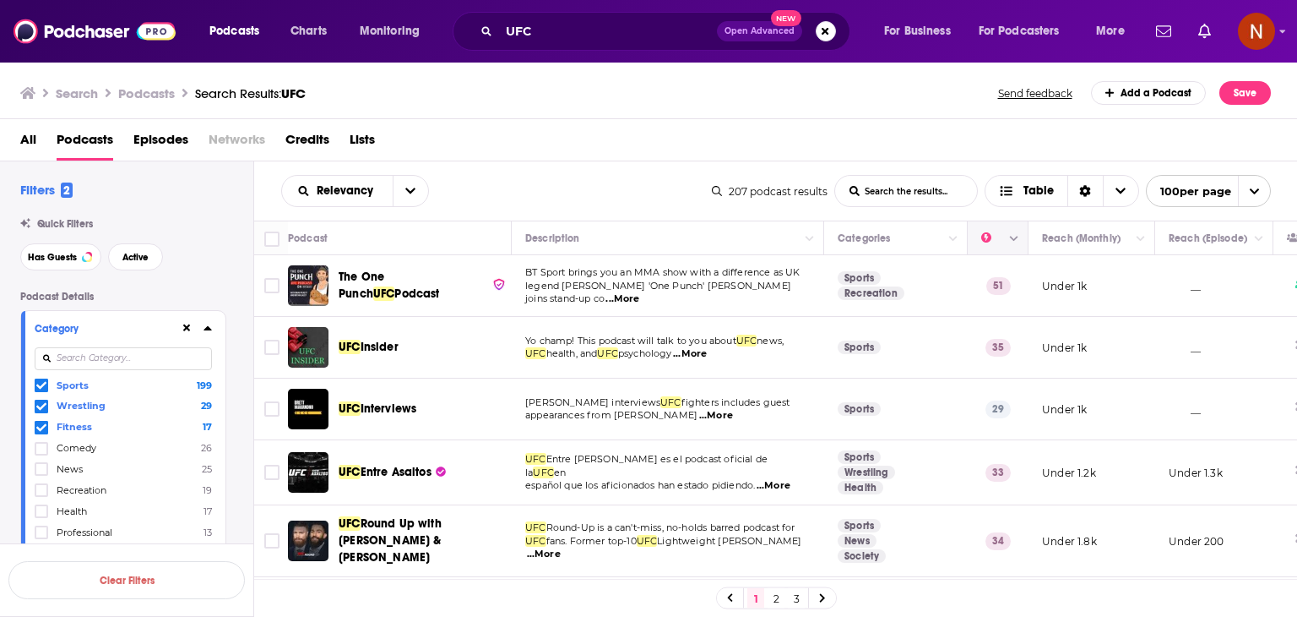
click at [992, 237] on icon "Move" at bounding box center [997, 238] width 20 height 20
click at [1014, 241] on icon "Column Actions" at bounding box center [1014, 239] width 8 height 10
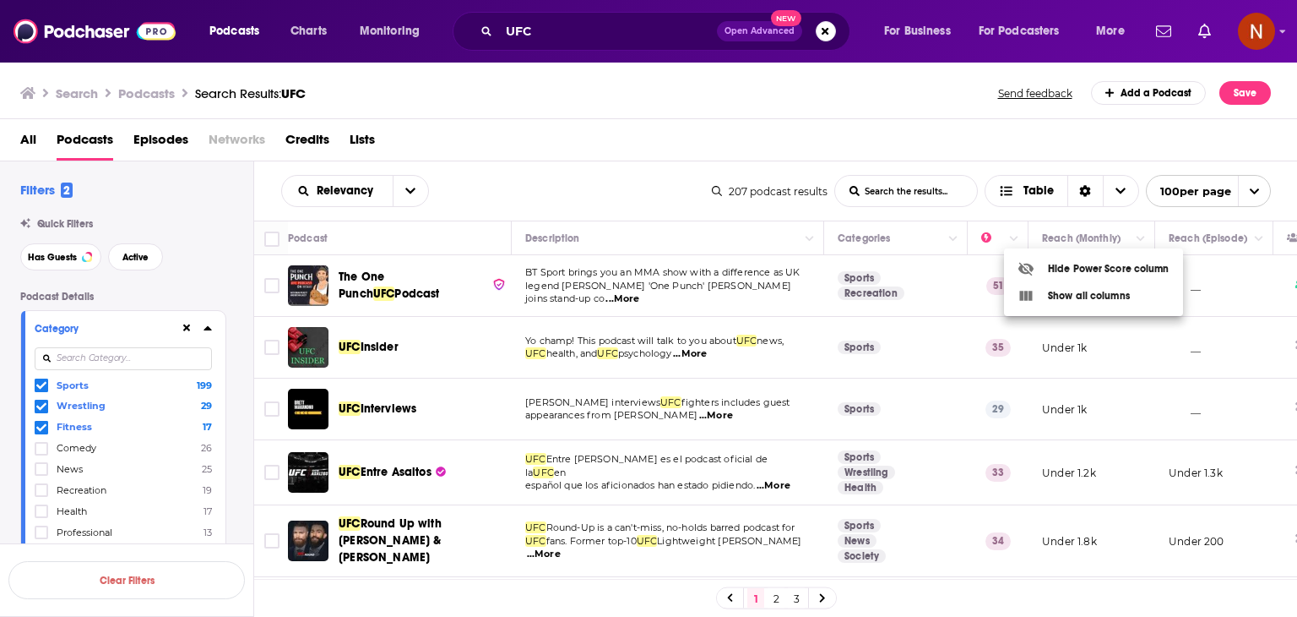
click at [994, 260] on div at bounding box center [648, 308] width 1297 height 617
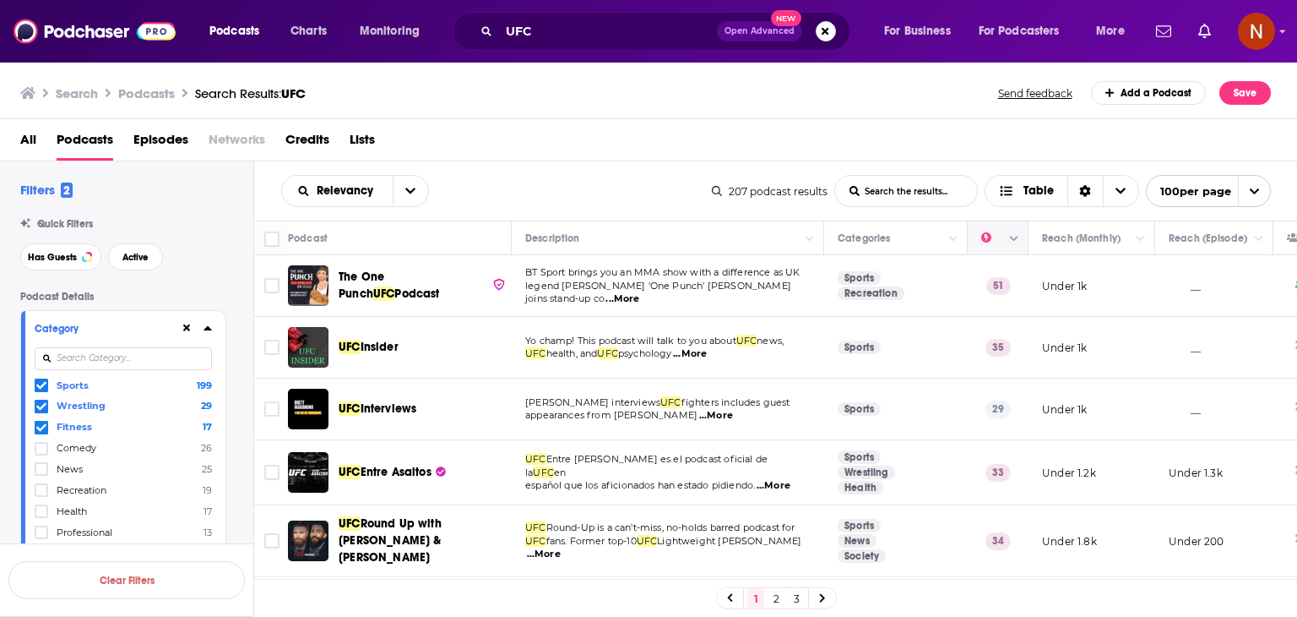
click at [985, 238] on button "Move" at bounding box center [996, 238] width 33 height 20
drag, startPoint x: 254, startPoint y: 229, endPoint x: 815, endPoint y: 519, distance: 631.7
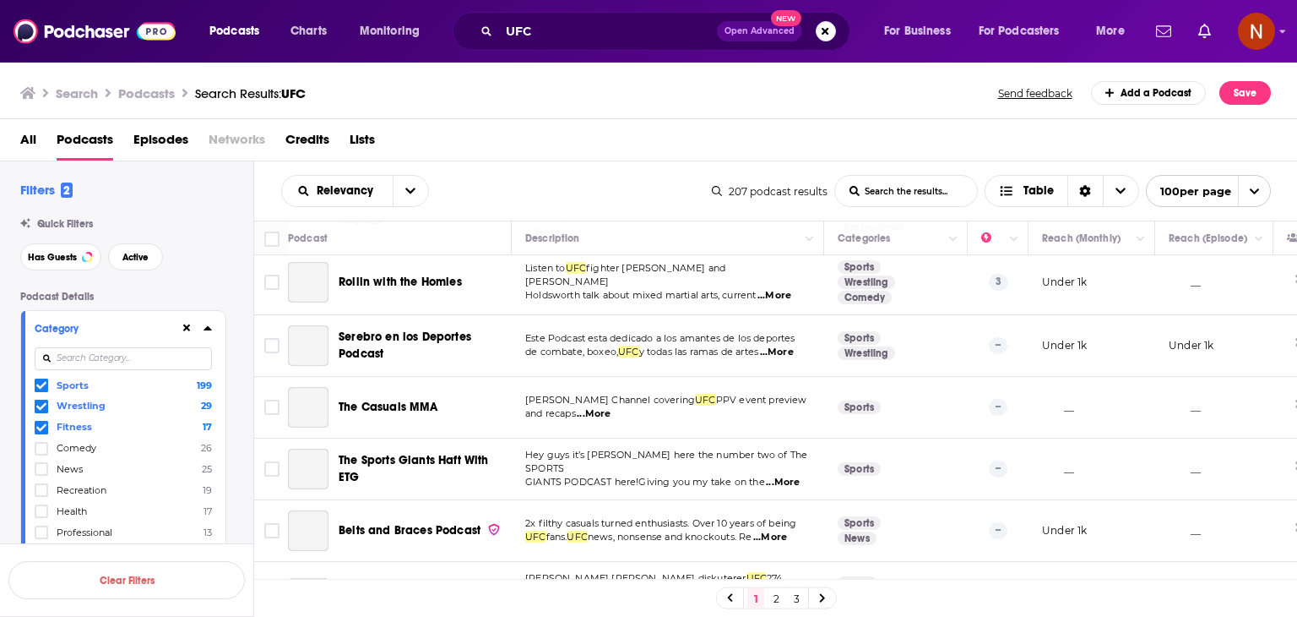
scroll to position [4831, 0]
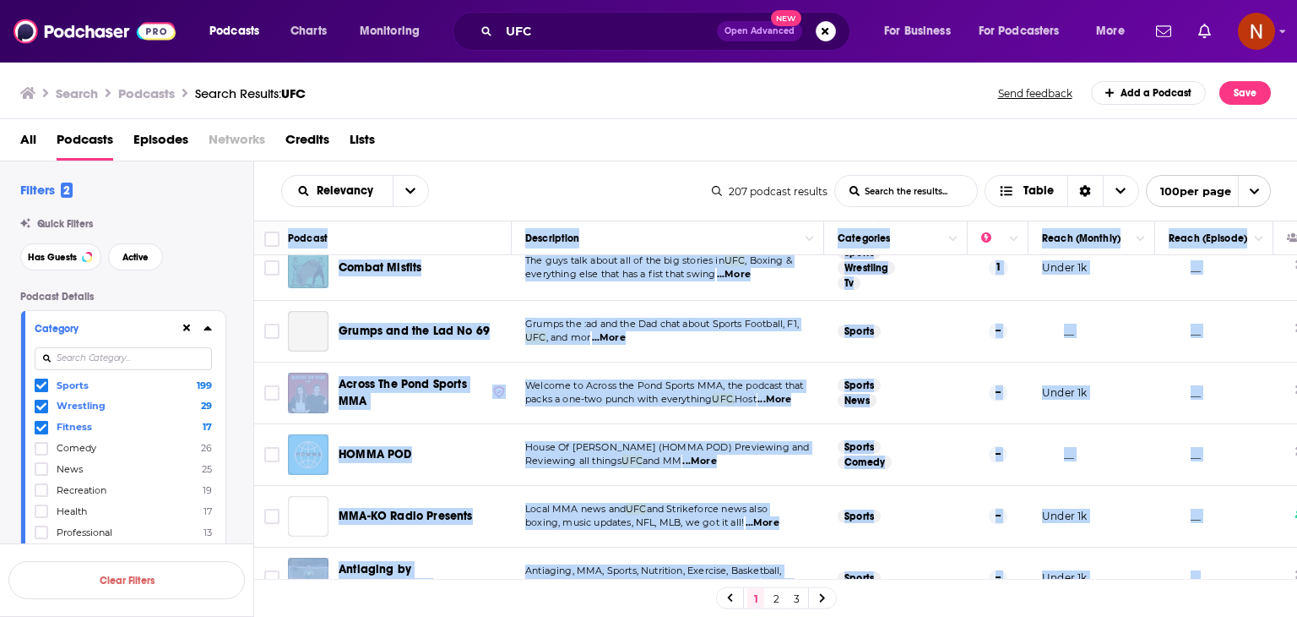
click at [1247, 547] on td "__" at bounding box center [1215, 578] width 118 height 62
copy table "Podcast Description Categories Reach (Monthly) Reach (Episode) The One Punch UF…"
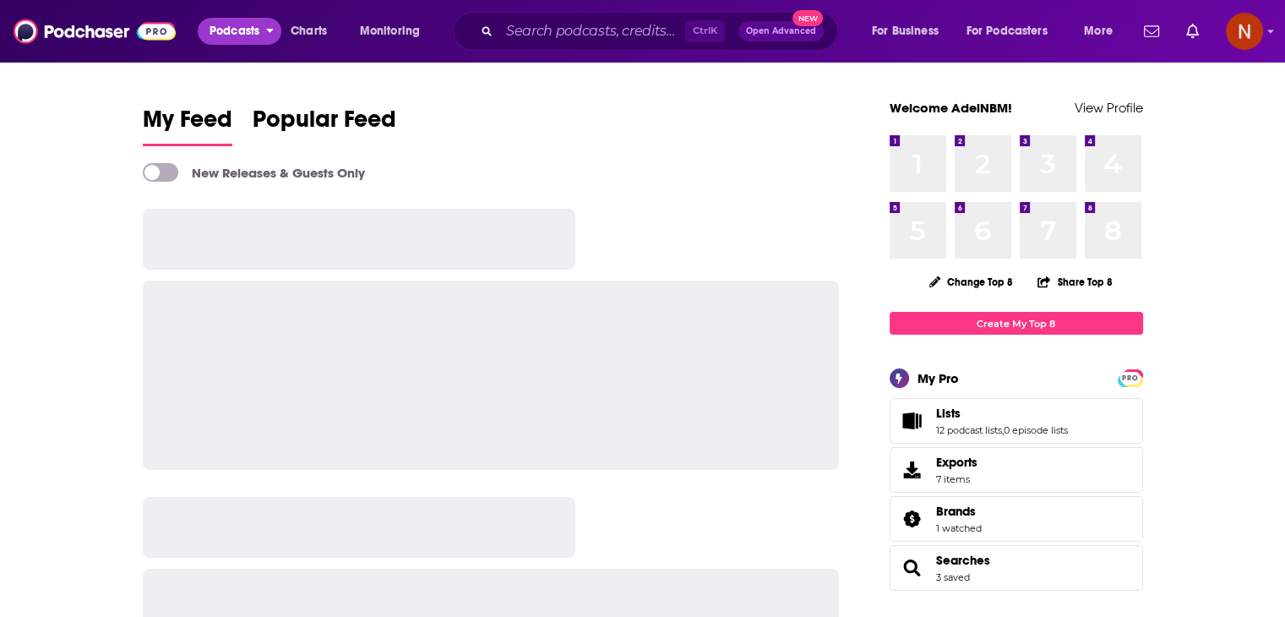
click at [245, 25] on span "Podcasts" at bounding box center [234, 31] width 50 height 24
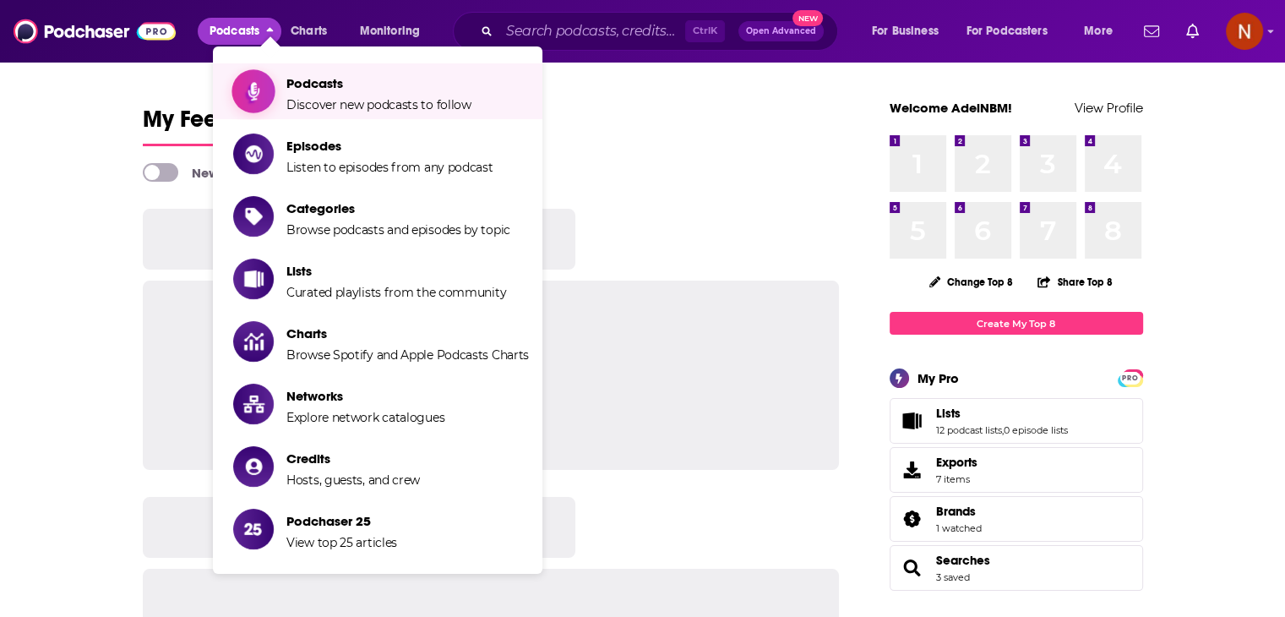
click at [309, 79] on span "Podcasts" at bounding box center [378, 83] width 185 height 16
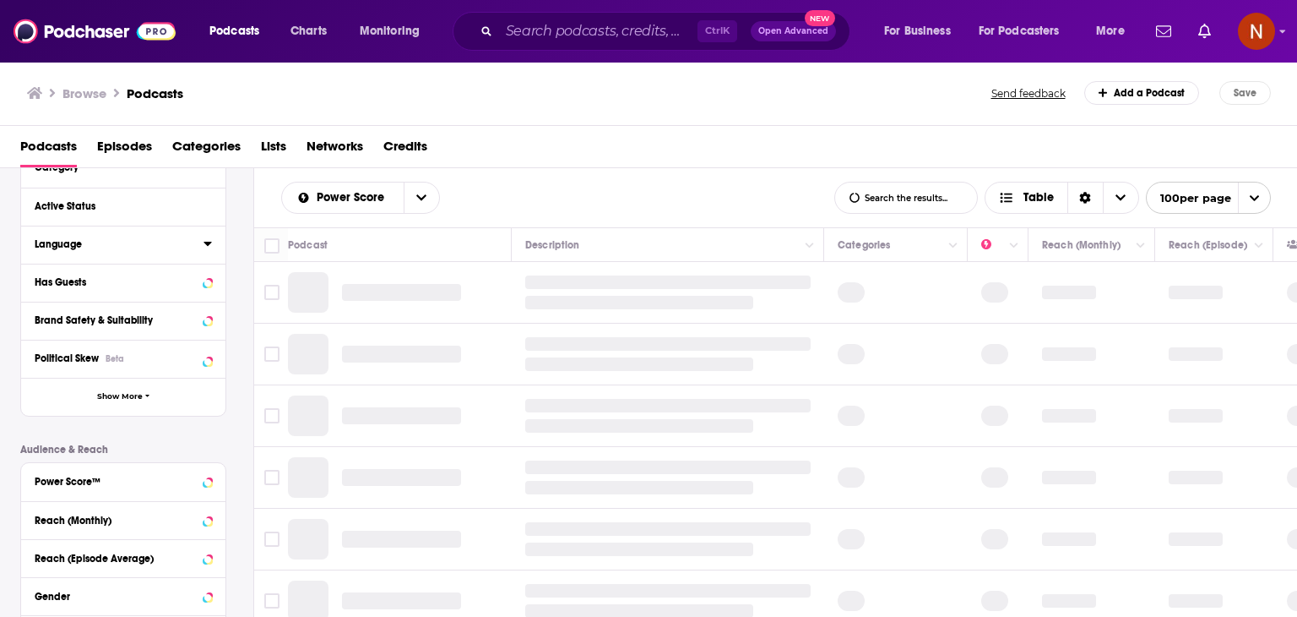
scroll to position [182, 0]
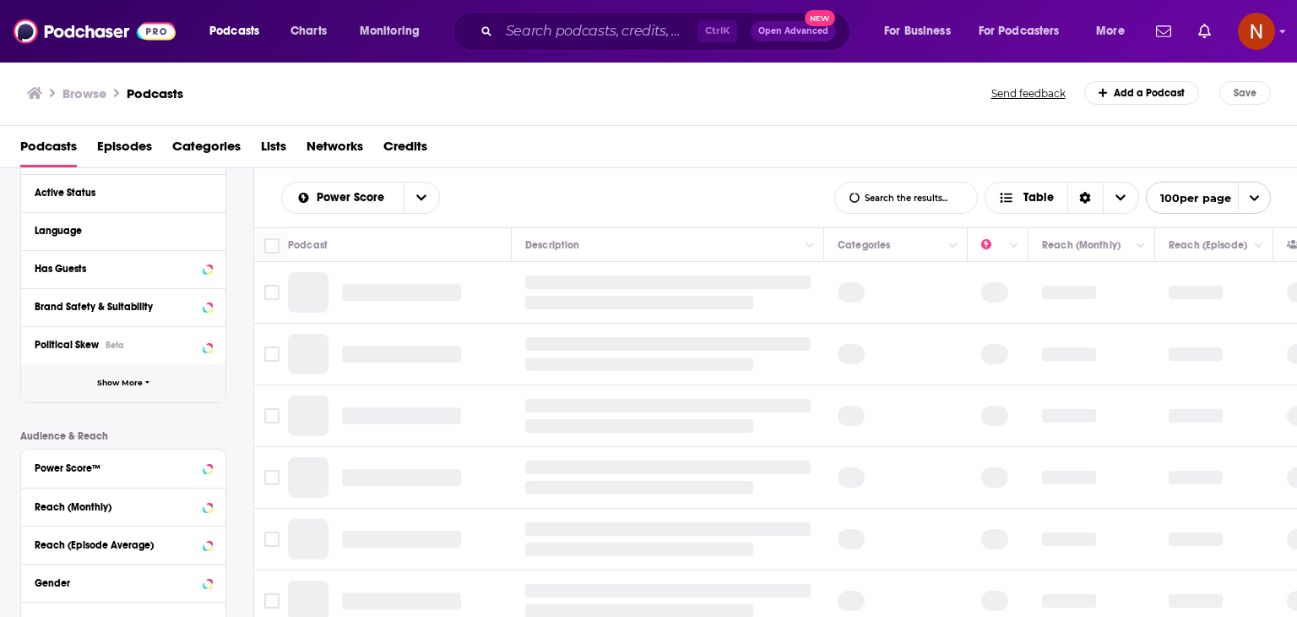
click at [127, 387] on span "Show More" at bounding box center [120, 382] width 46 height 9
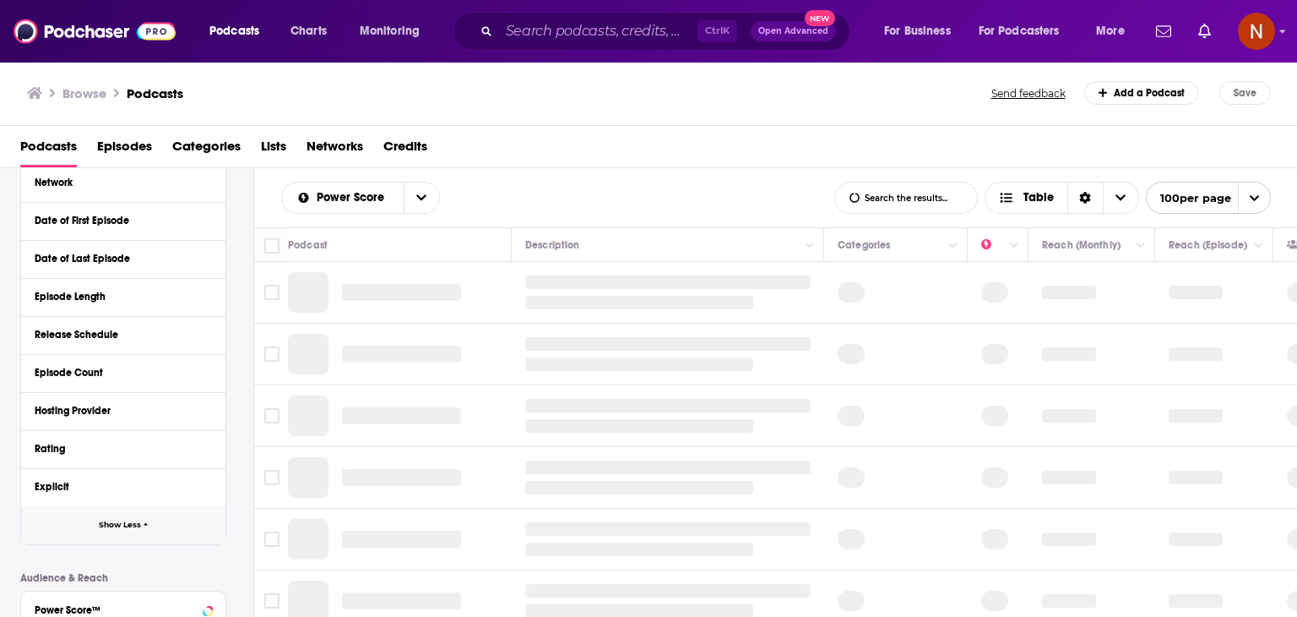
scroll to position [435, 0]
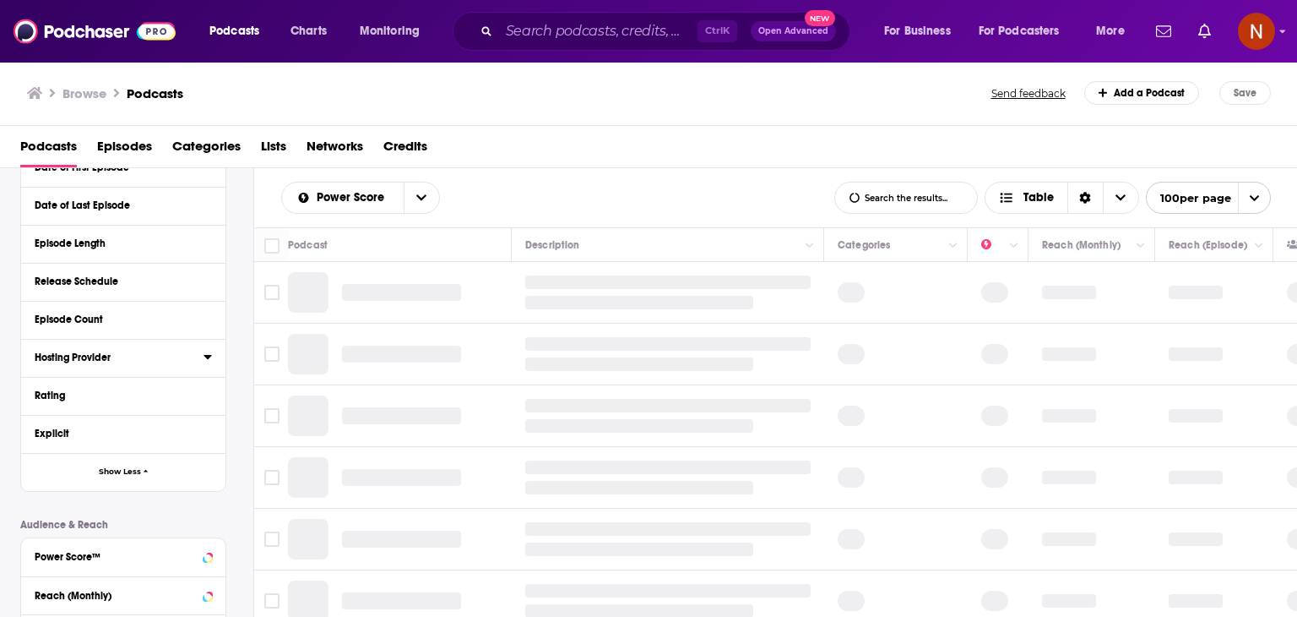
click at [128, 354] on div "Hosting Provider" at bounding box center [114, 357] width 158 height 12
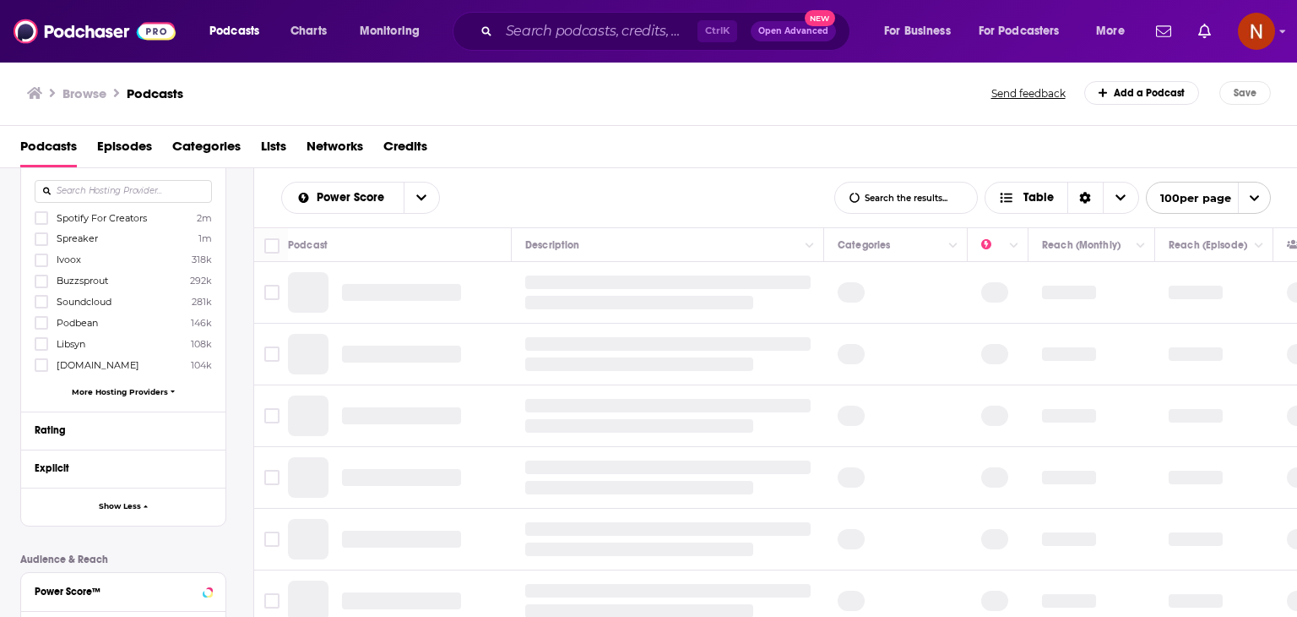
scroll to position [634, 0]
click at [122, 387] on span "More Hosting Providers" at bounding box center [120, 387] width 96 height 9
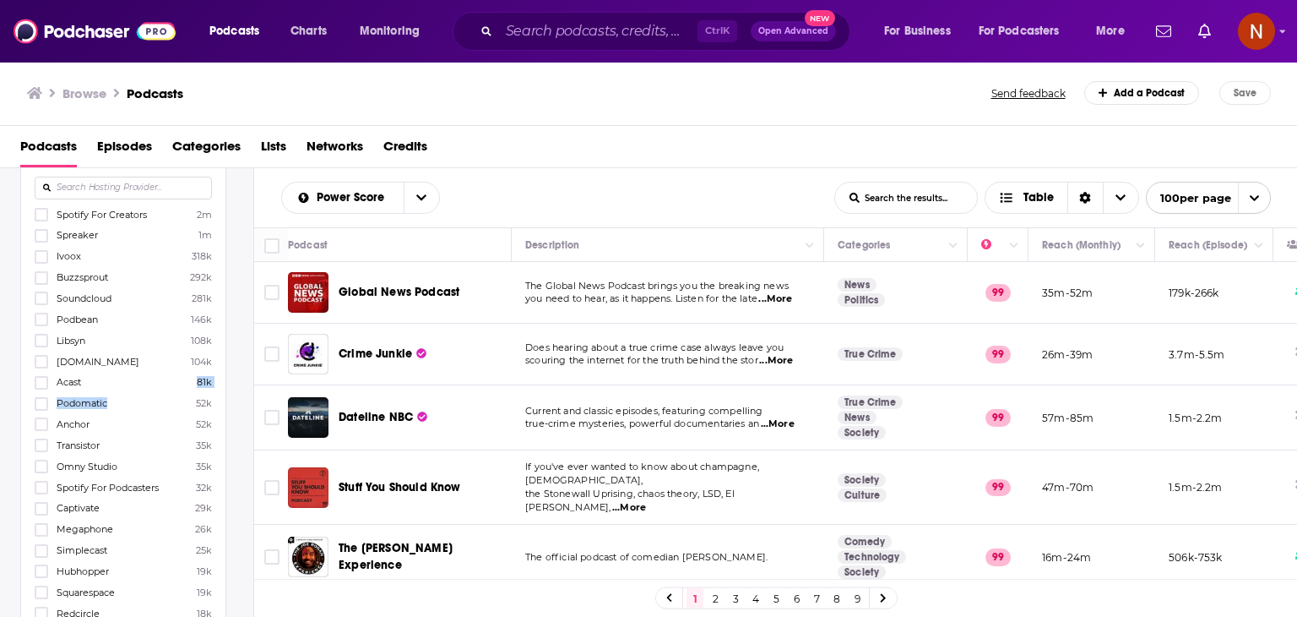
drag, startPoint x: 134, startPoint y: 389, endPoint x: 118, endPoint y: 394, distance: 16.8
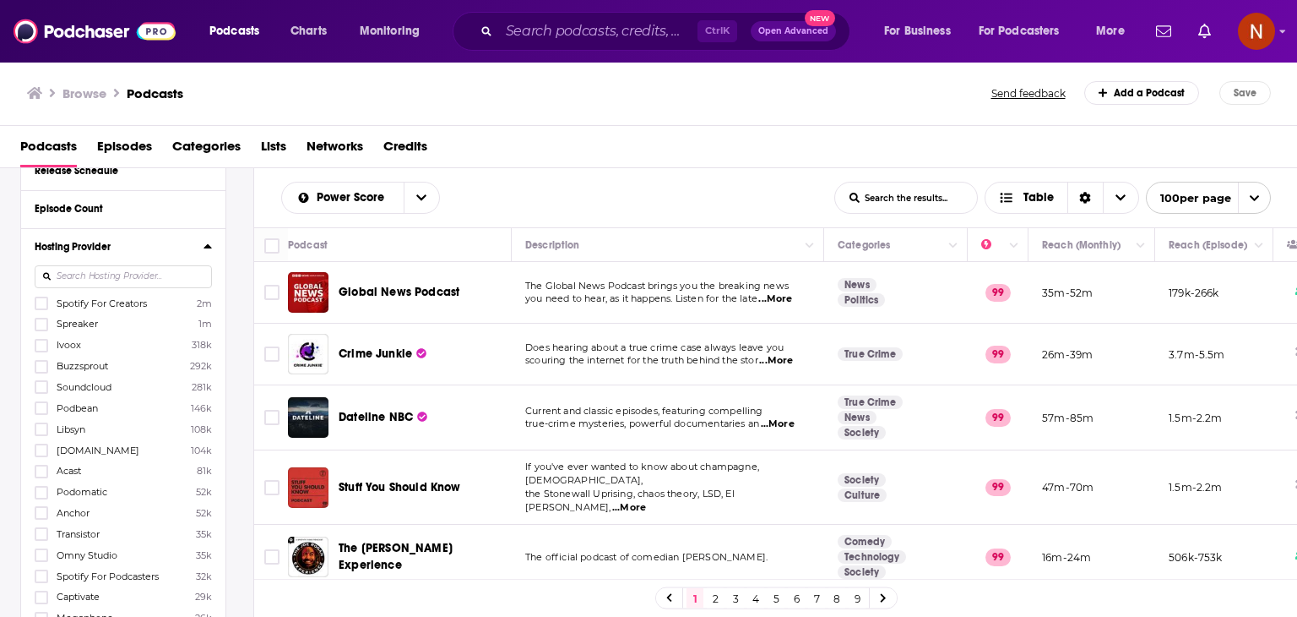
scroll to position [519, 0]
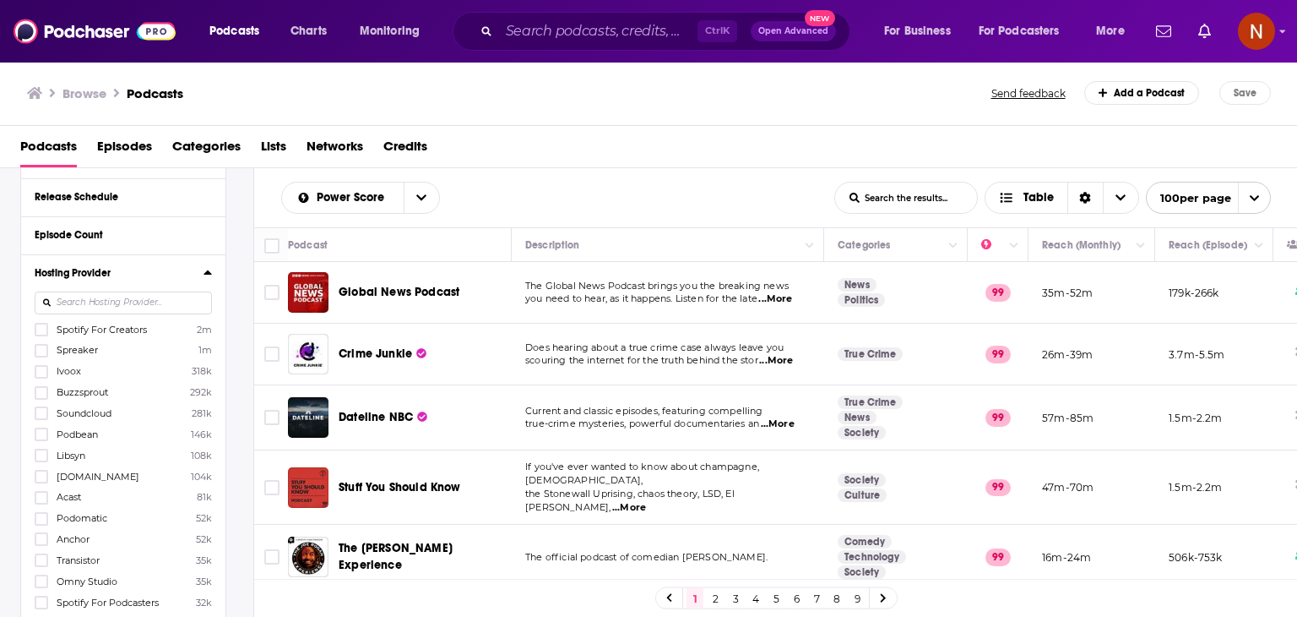
click at [203, 286] on div at bounding box center [123, 302] width 177 height 39
click at [209, 272] on icon at bounding box center [208, 272] width 8 height 4
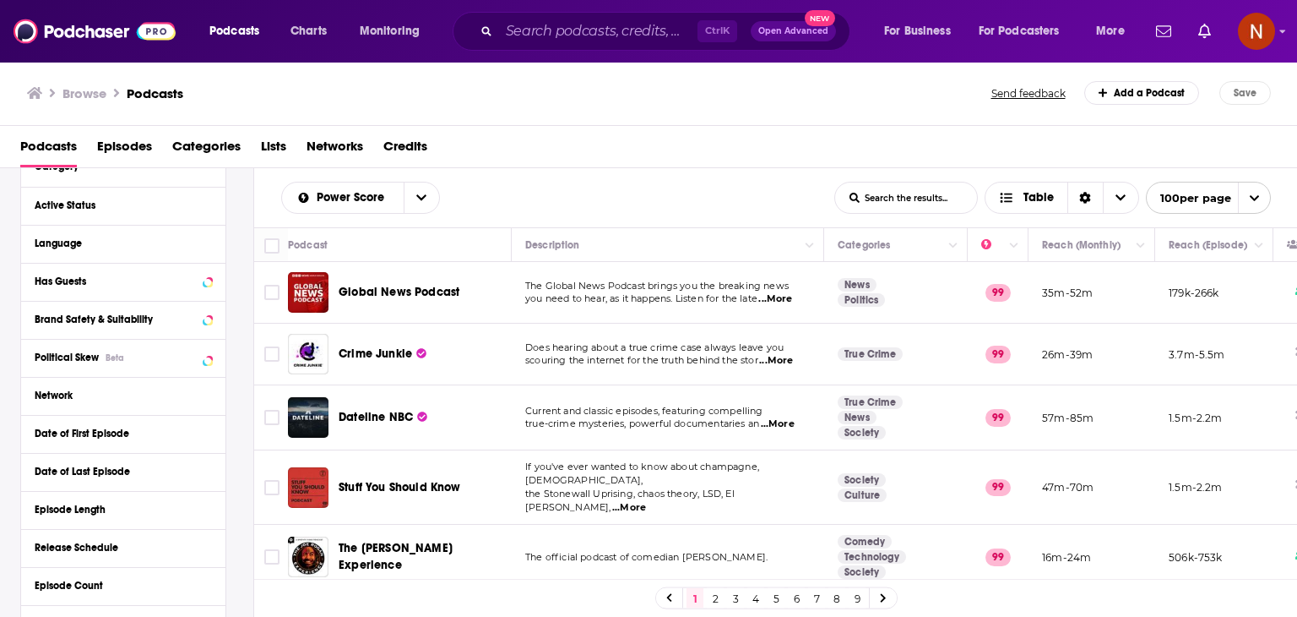
scroll to position [179, 0]
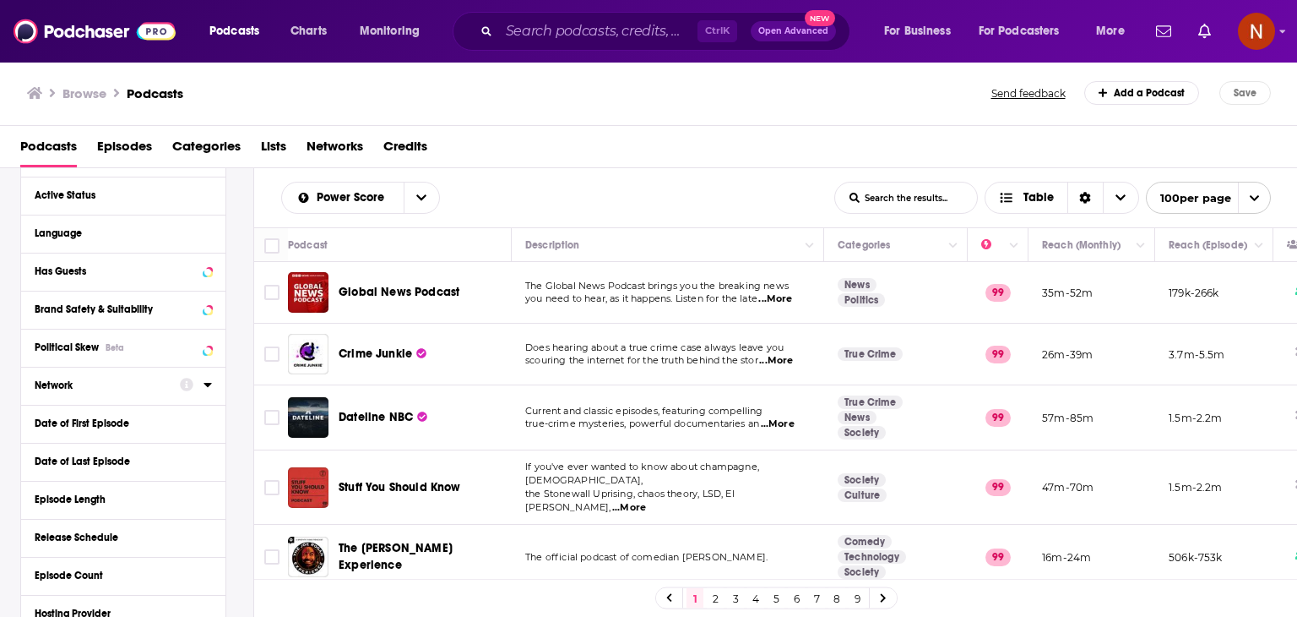
click at [81, 386] on div "Network" at bounding box center [102, 385] width 134 height 12
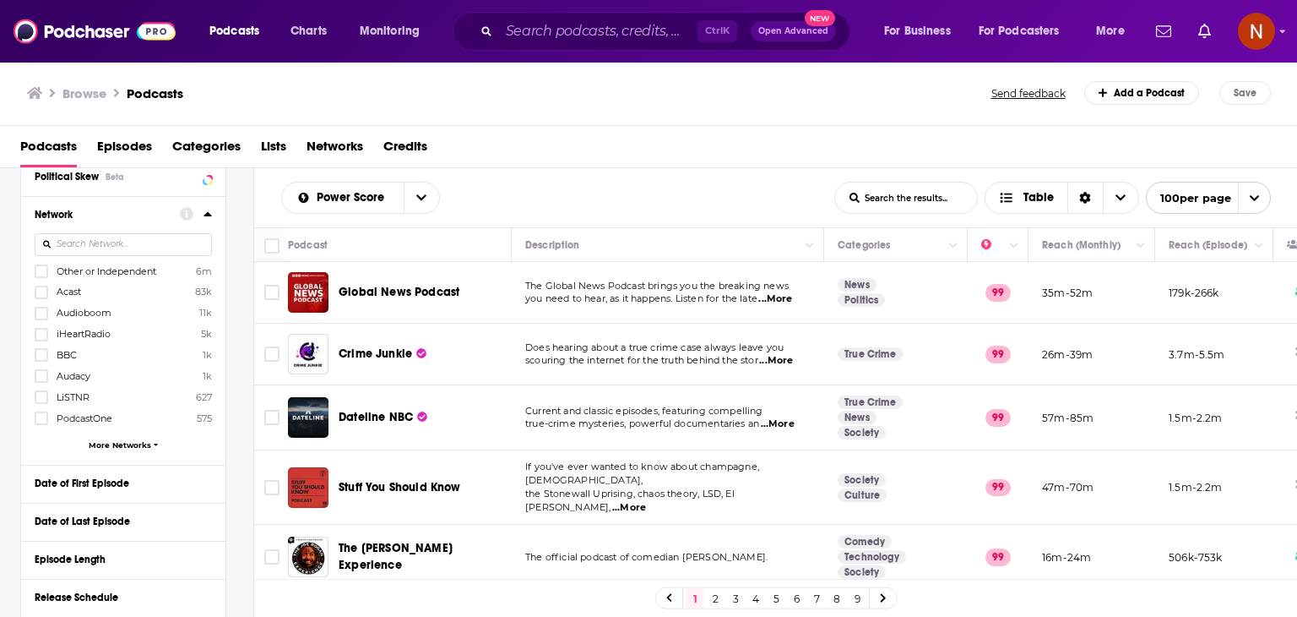
scroll to position [265, 0]
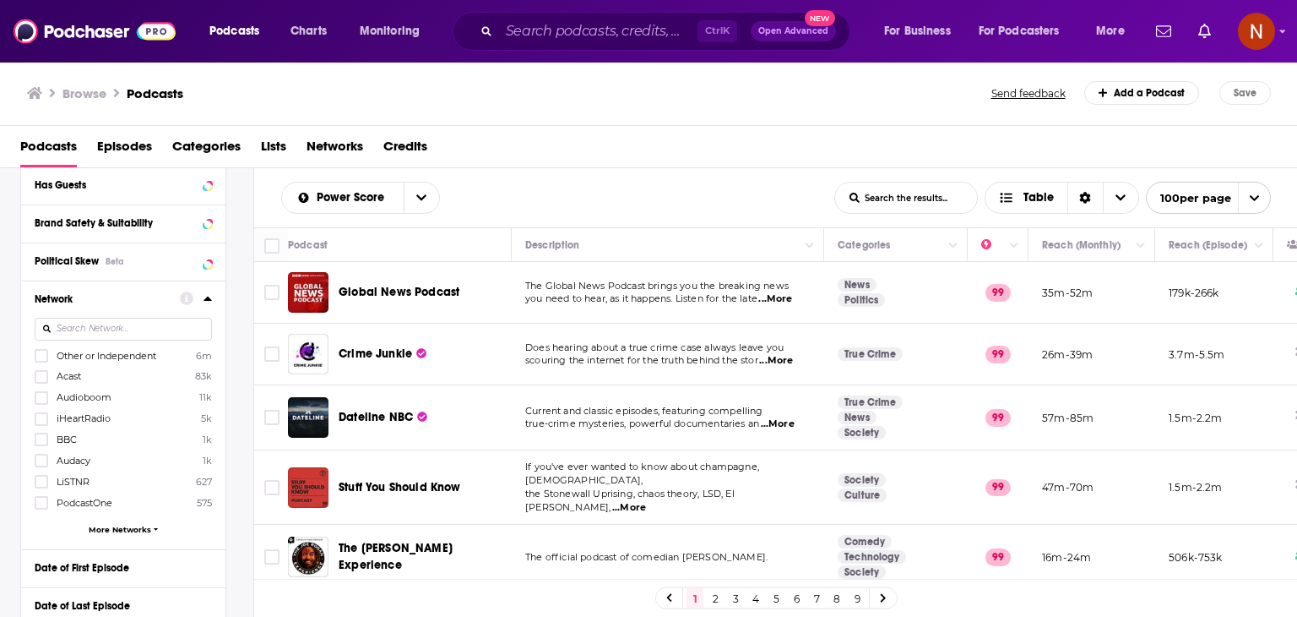
click at [126, 530] on span "More Networks" at bounding box center [120, 529] width 63 height 9
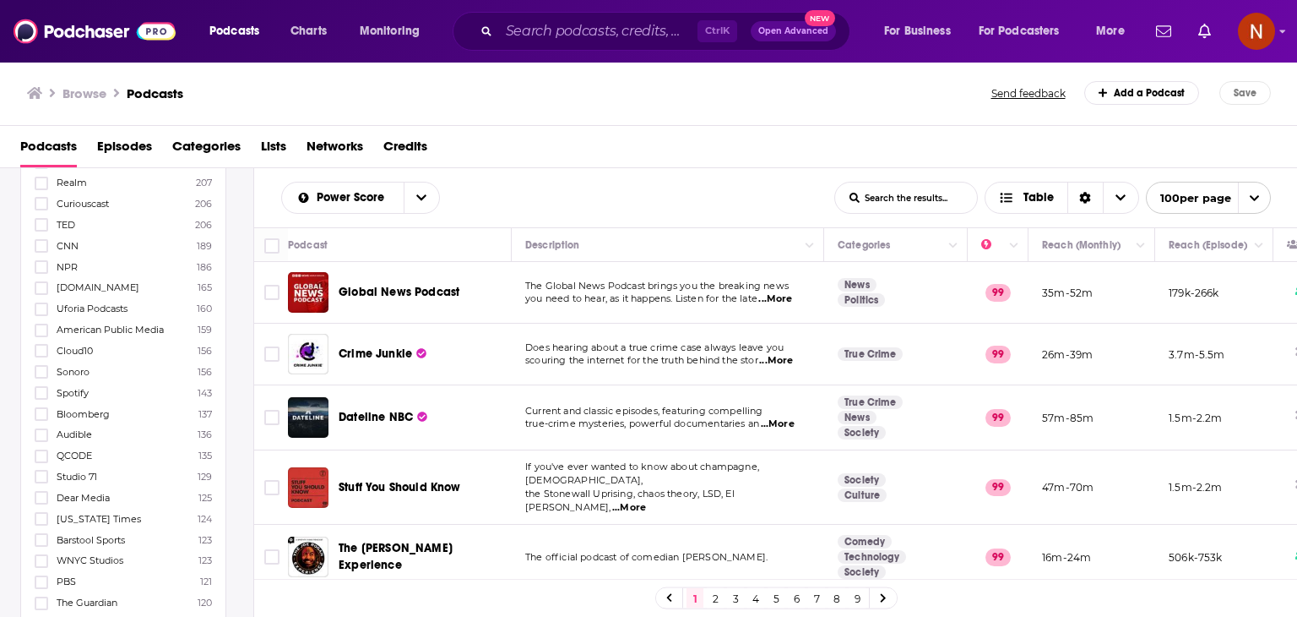
scroll to position [1036, 0]
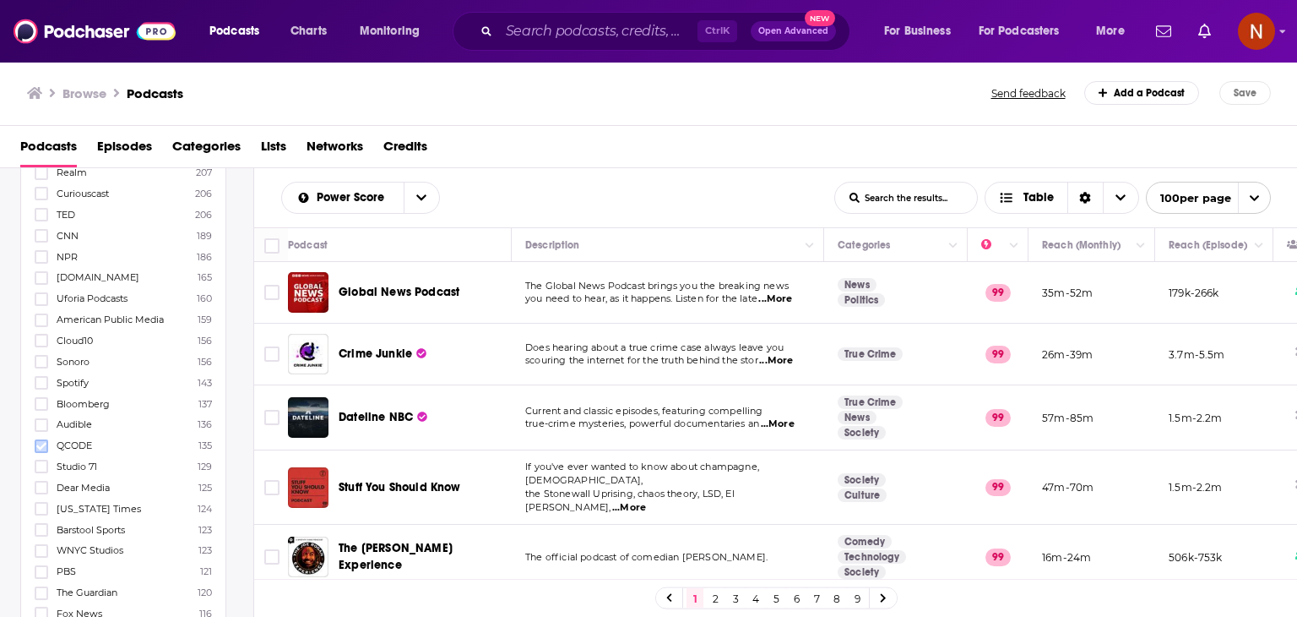
click at [43, 447] on icon at bounding box center [41, 446] width 10 height 10
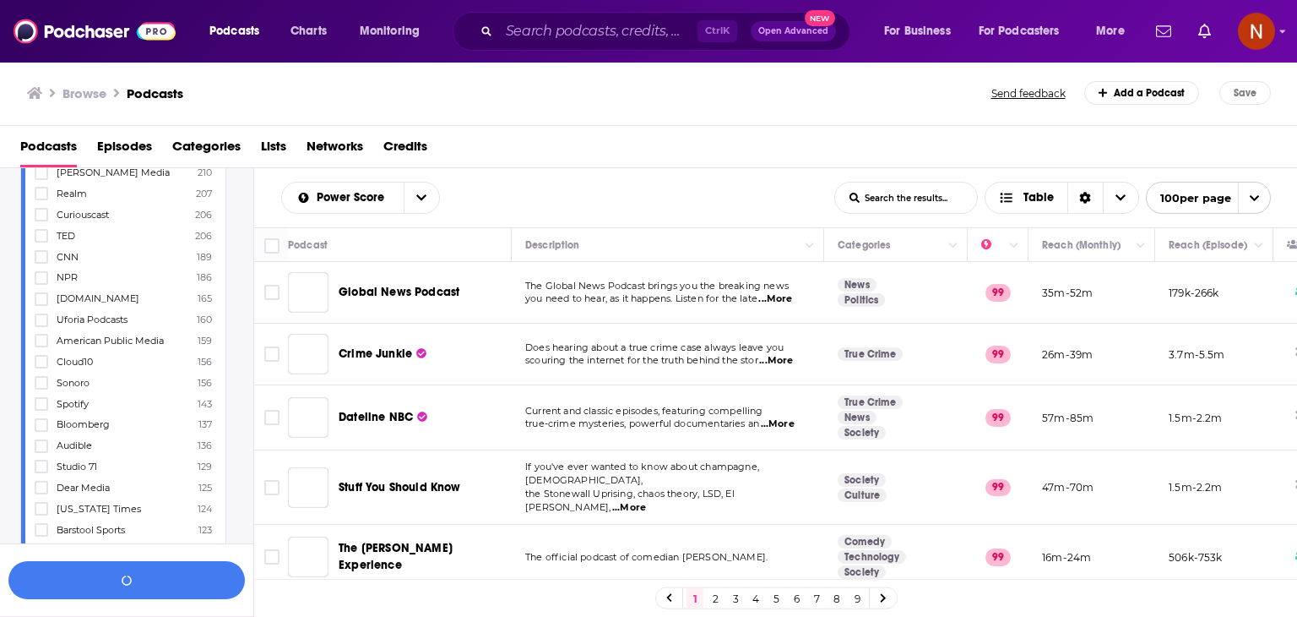
scroll to position [1080, 0]
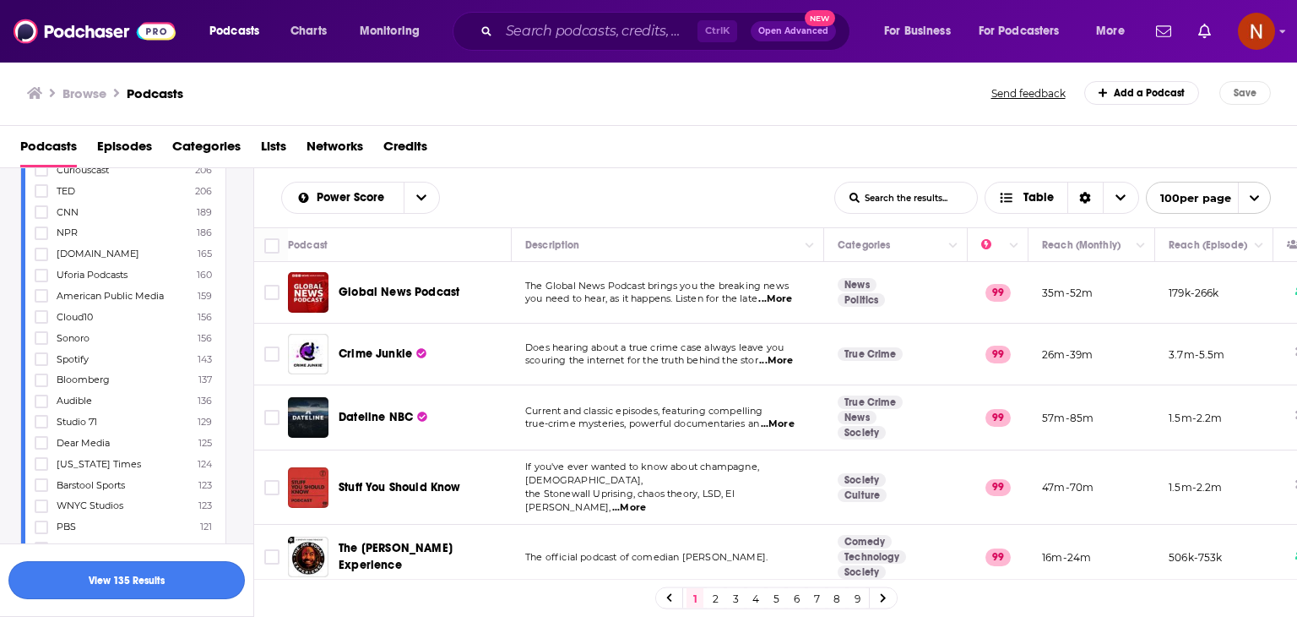
click at [143, 574] on button "View 135 Results" at bounding box center [126, 580] width 237 height 38
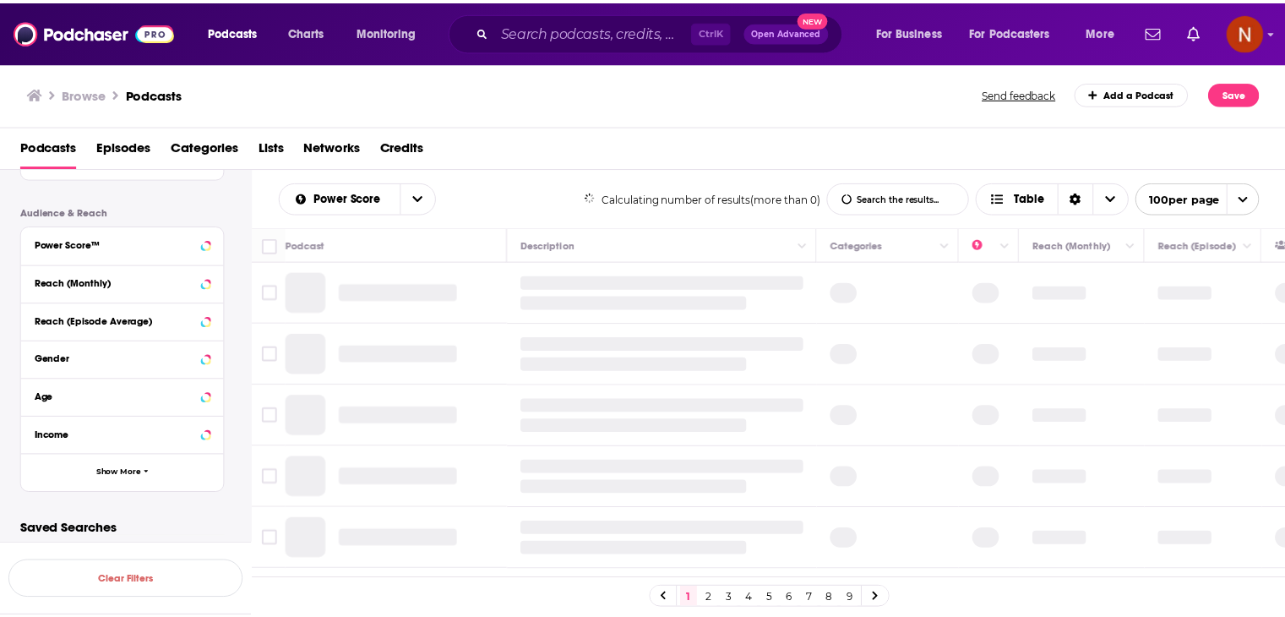
scroll to position [890, 0]
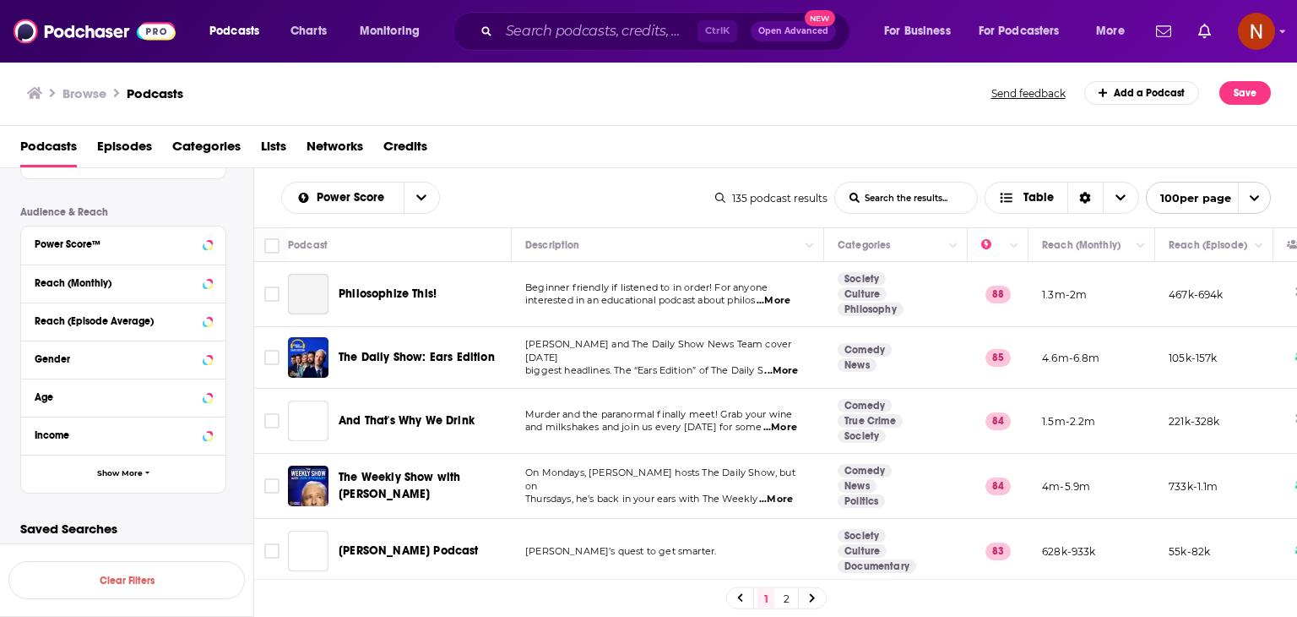
click at [404, 294] on span "Philosophize This!" at bounding box center [388, 293] width 98 height 14
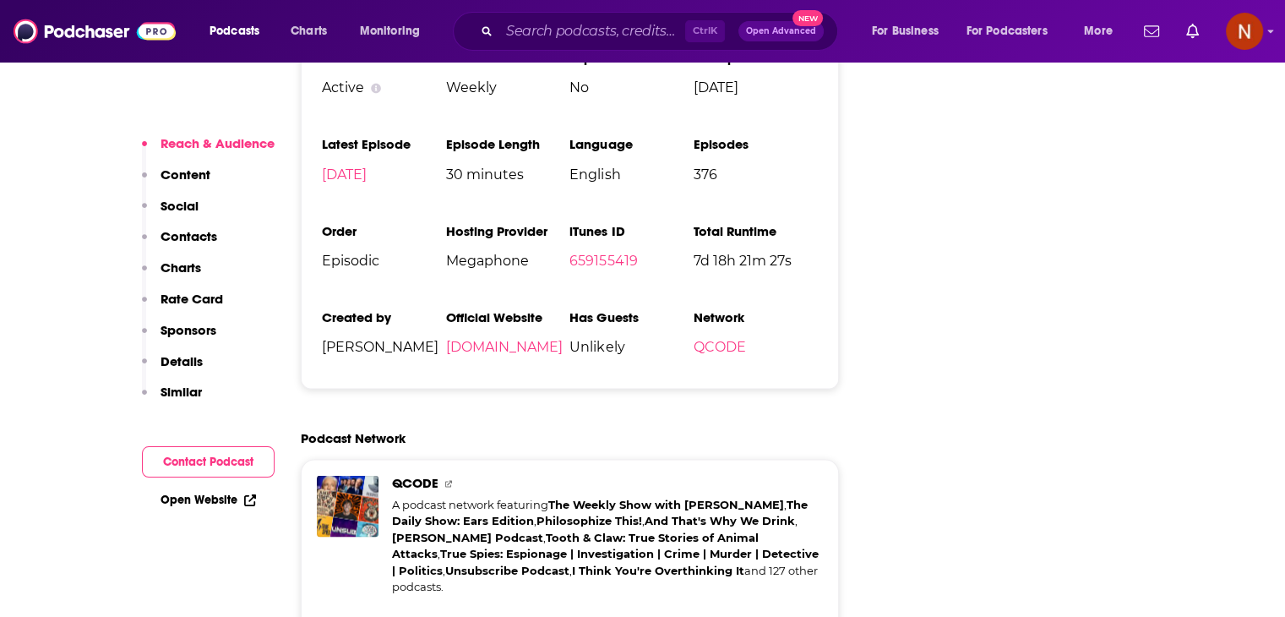
scroll to position [2899, 0]
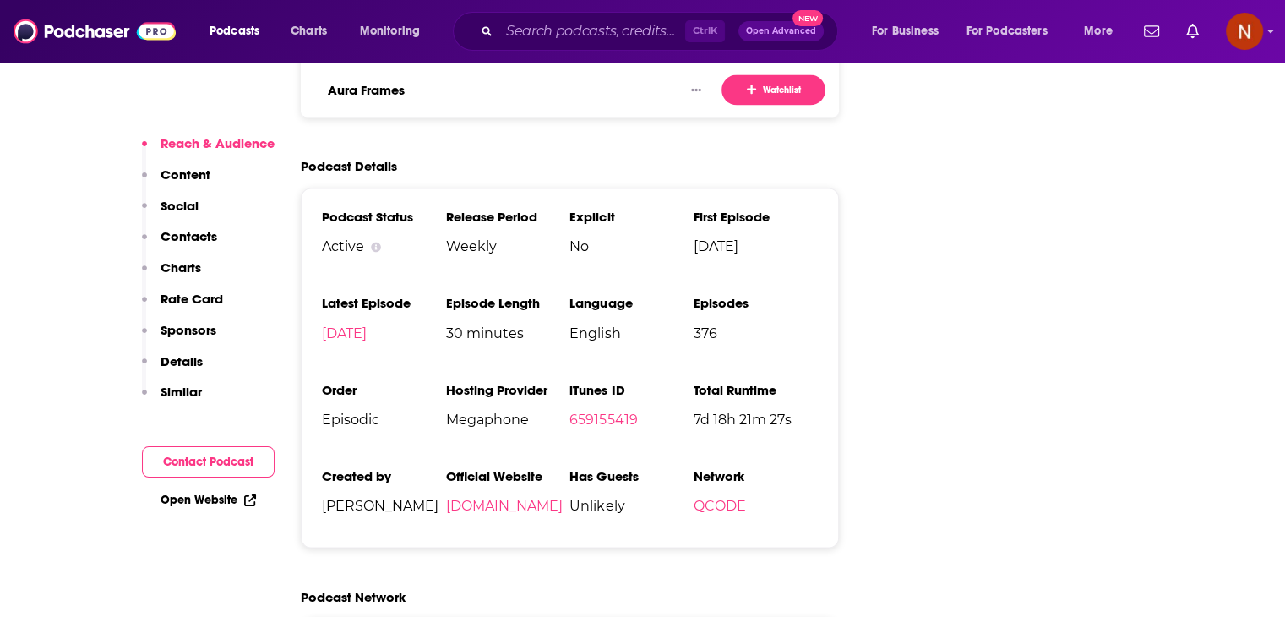
click at [490, 411] on span "Megaphone" at bounding box center [507, 419] width 124 height 16
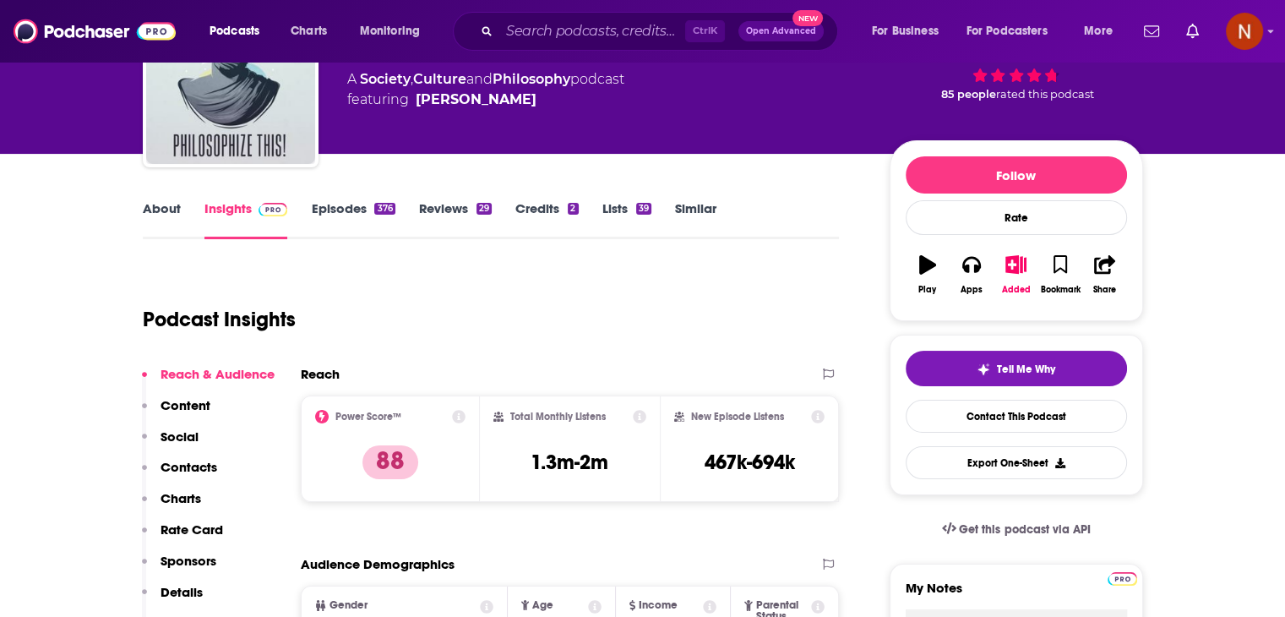
scroll to position [150, 0]
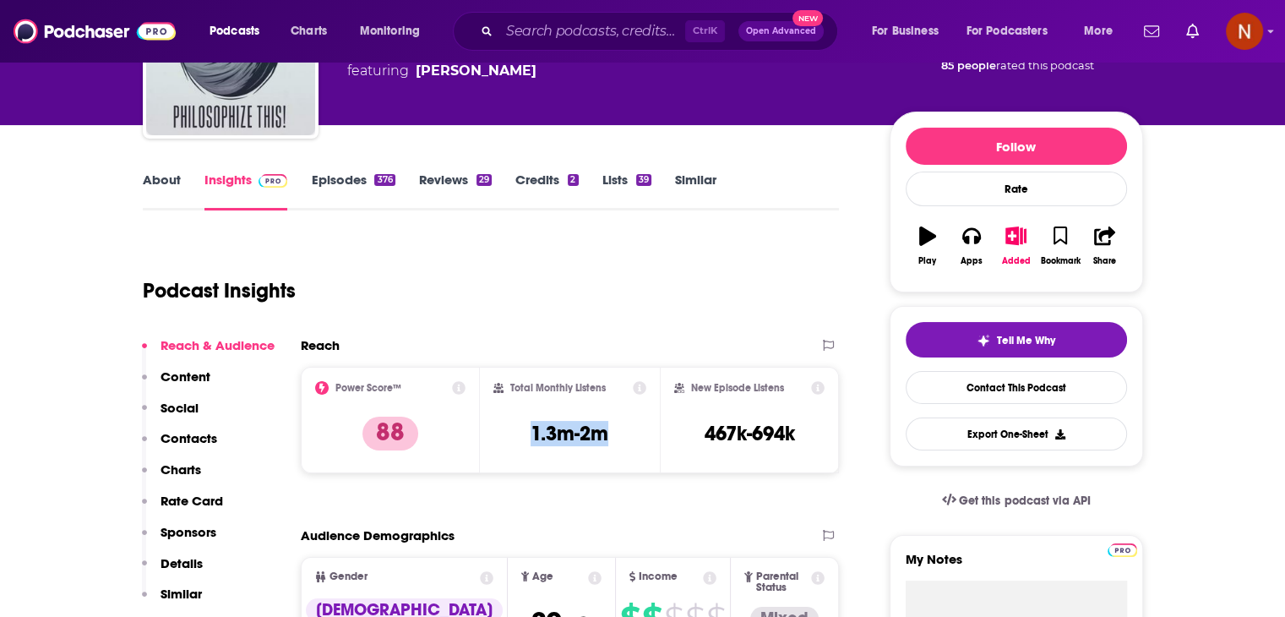
drag, startPoint x: 528, startPoint y: 435, endPoint x: 621, endPoint y: 447, distance: 93.7
click at [621, 447] on div "Total Monthly Listens 1.3m-2m" at bounding box center [569, 420] width 153 height 78
